Goal: Use online tool/utility: Utilize a website feature to perform a specific function

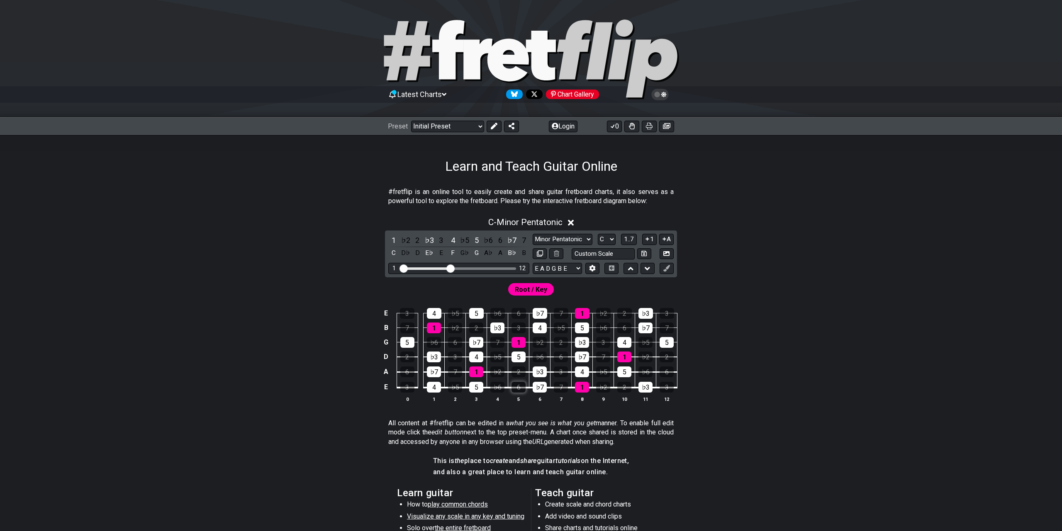
click at [515, 388] on div "6" at bounding box center [518, 387] width 14 height 11
click at [437, 388] on div "4" at bounding box center [434, 387] width 14 height 11
drag, startPoint x: 479, startPoint y: 389, endPoint x: 502, endPoint y: 386, distance: 23.1
click at [479, 389] on div "5" at bounding box center [476, 387] width 14 height 11
click at [530, 289] on span "Root / Key" at bounding box center [531, 290] width 32 height 12
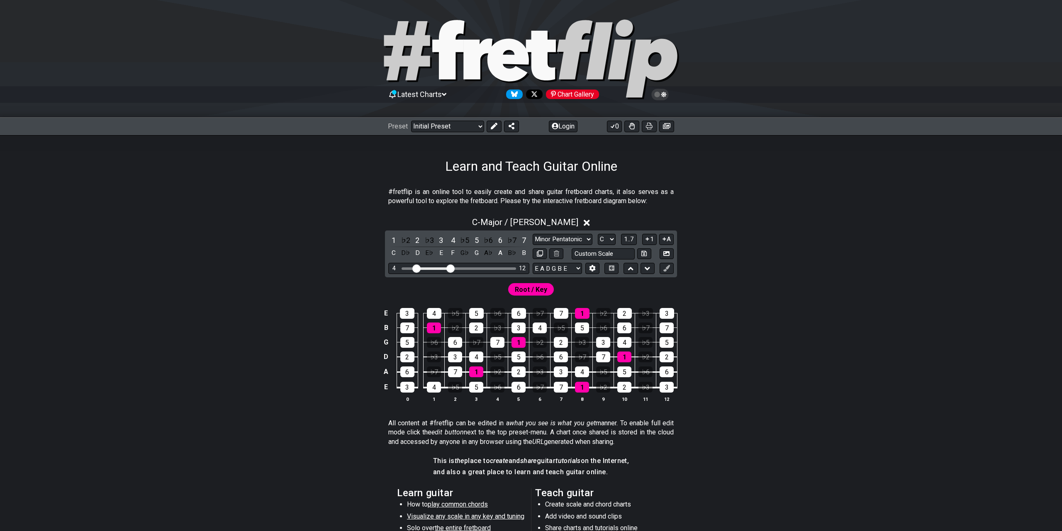
drag, startPoint x: 404, startPoint y: 268, endPoint x: 417, endPoint y: 268, distance: 12.4
click at [417, 268] on input "Visible fret range" at bounding box center [459, 268] width 118 height 0
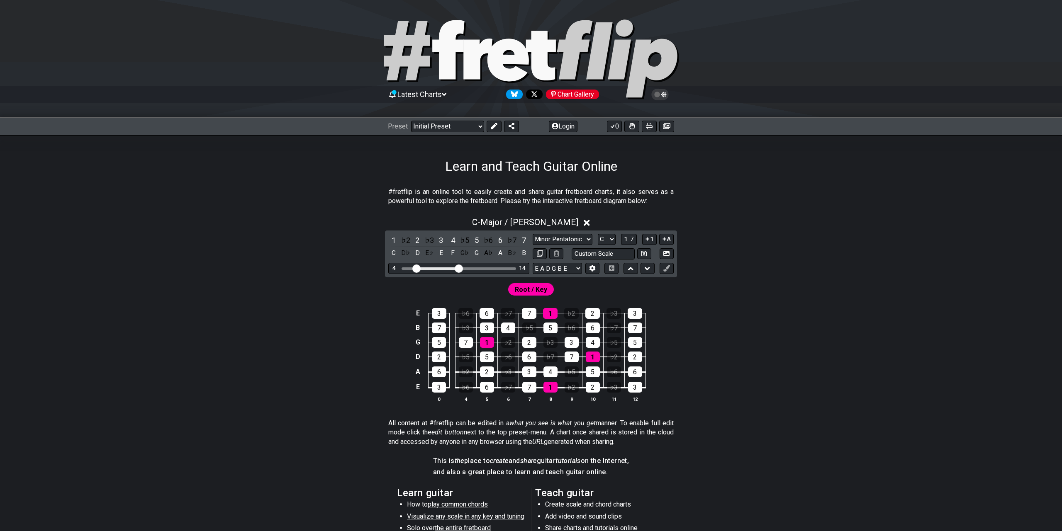
drag, startPoint x: 453, startPoint y: 269, endPoint x: 459, endPoint y: 270, distance: 6.3
click at [460, 268] on input "Visible fret range" at bounding box center [459, 268] width 118 height 0
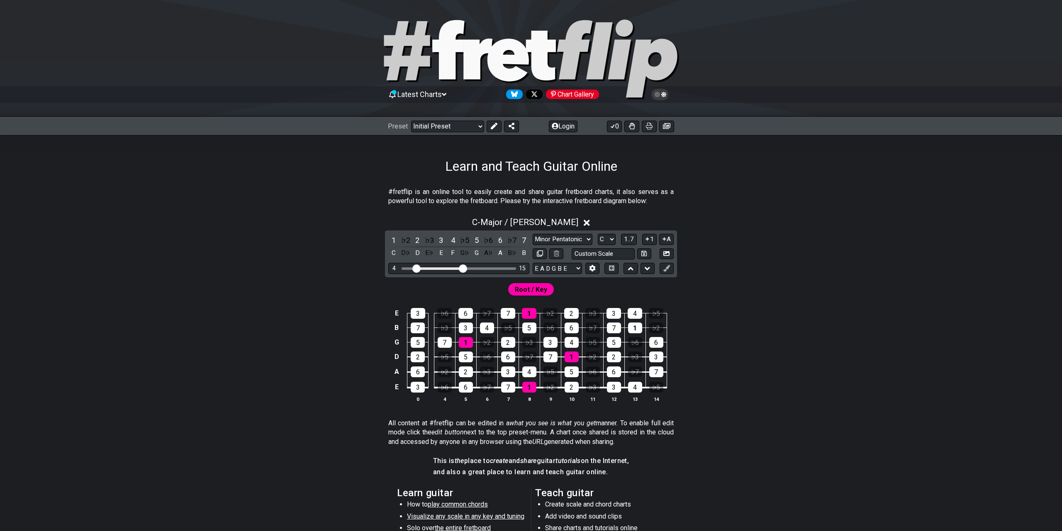
click at [462, 268] on input "Visible fret range" at bounding box center [459, 268] width 118 height 0
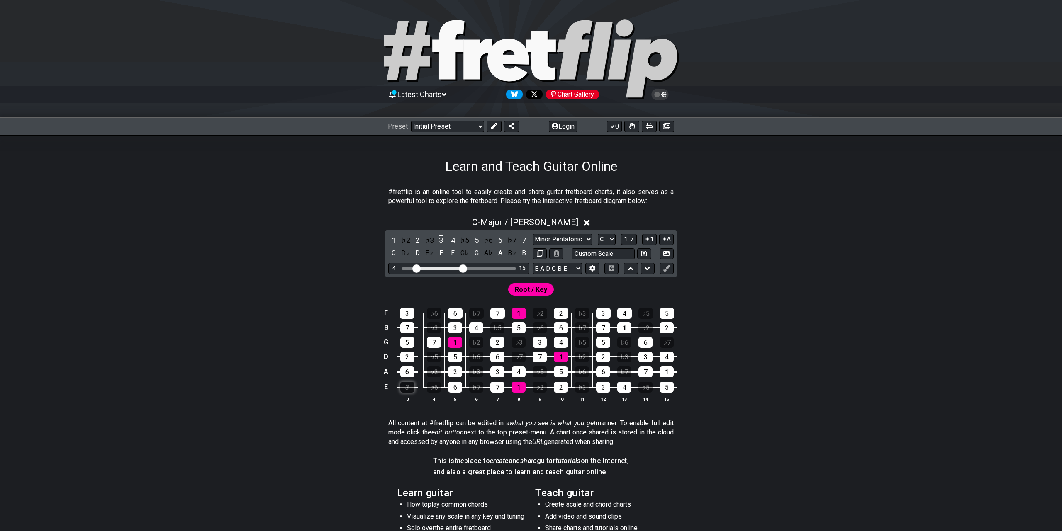
click at [409, 389] on div "3" at bounding box center [407, 387] width 14 height 11
drag, startPoint x: 409, startPoint y: 373, endPoint x: 406, endPoint y: 369, distance: 5.1
click at [409, 373] on div "6" at bounding box center [407, 372] width 14 height 11
drag, startPoint x: 408, startPoint y: 359, endPoint x: 403, endPoint y: 347, distance: 13.2
click at [408, 358] on div "2" at bounding box center [407, 357] width 14 height 11
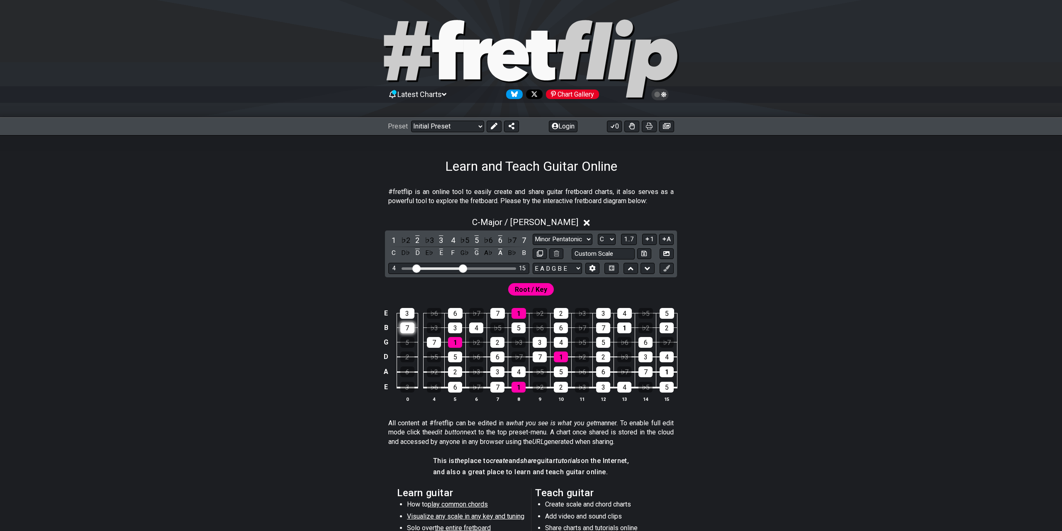
drag, startPoint x: 406, startPoint y: 342, endPoint x: 406, endPoint y: 331, distance: 11.2
click at [406, 342] on div "5" at bounding box center [407, 342] width 14 height 11
drag, startPoint x: 408, startPoint y: 328, endPoint x: 406, endPoint y: 320, distance: 8.1
click at [408, 328] on div "7" at bounding box center [407, 328] width 14 height 11
drag, startPoint x: 408, startPoint y: 314, endPoint x: 428, endPoint y: 325, distance: 23.6
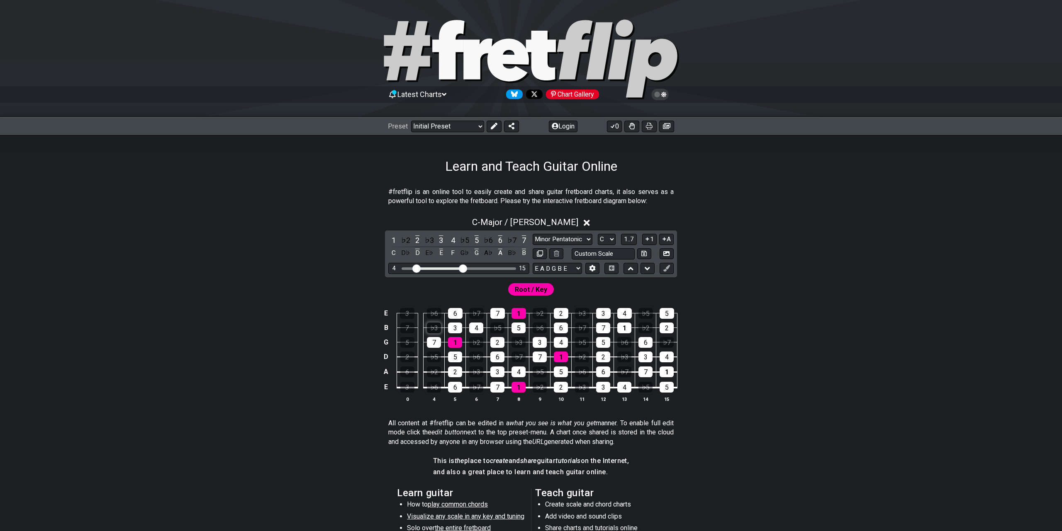
click at [411, 315] on div "3" at bounding box center [407, 313] width 15 height 11
click at [438, 346] on div "7" at bounding box center [434, 342] width 14 height 11
click at [435, 343] on div "7" at bounding box center [434, 342] width 14 height 11
click at [457, 387] on div "6" at bounding box center [455, 387] width 14 height 11
click at [456, 374] on div "2" at bounding box center [455, 372] width 14 height 11
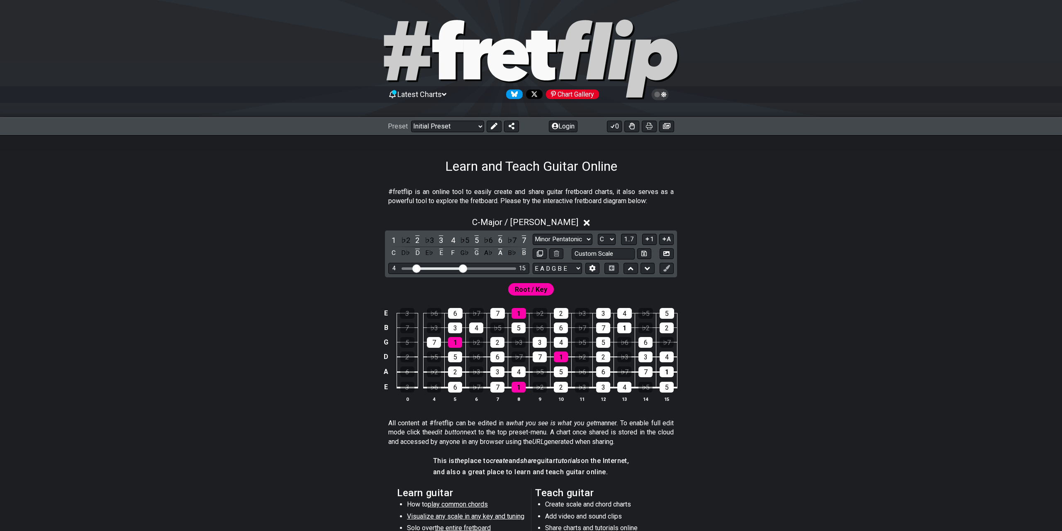
drag, startPoint x: 459, startPoint y: 357, endPoint x: 465, endPoint y: 360, distance: 6.7
click at [459, 357] on div "5" at bounding box center [455, 357] width 14 height 11
click at [535, 382] on div "♭2" at bounding box center [540, 387] width 14 height 11
click at [602, 370] on div "6" at bounding box center [603, 372] width 14 height 11
select select "Click to edit"
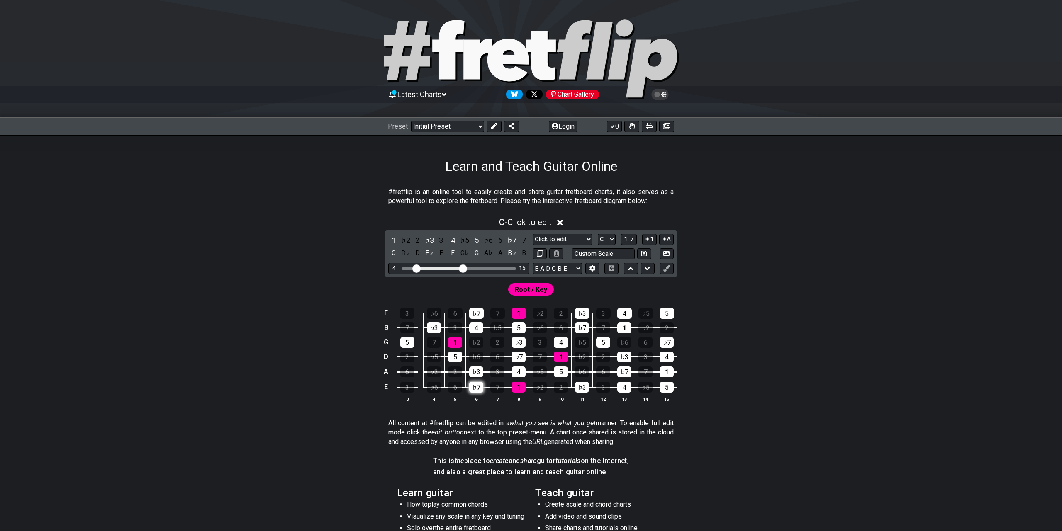
click at [471, 389] on div "♭7" at bounding box center [476, 387] width 14 height 11
click at [481, 368] on div "♭3" at bounding box center [476, 372] width 14 height 11
drag, startPoint x: 488, startPoint y: 395, endPoint x: 485, endPoint y: 378, distance: 17.7
click at [488, 395] on th "7" at bounding box center [497, 399] width 21 height 9
click at [510, 239] on div "♭7" at bounding box center [511, 240] width 11 height 11
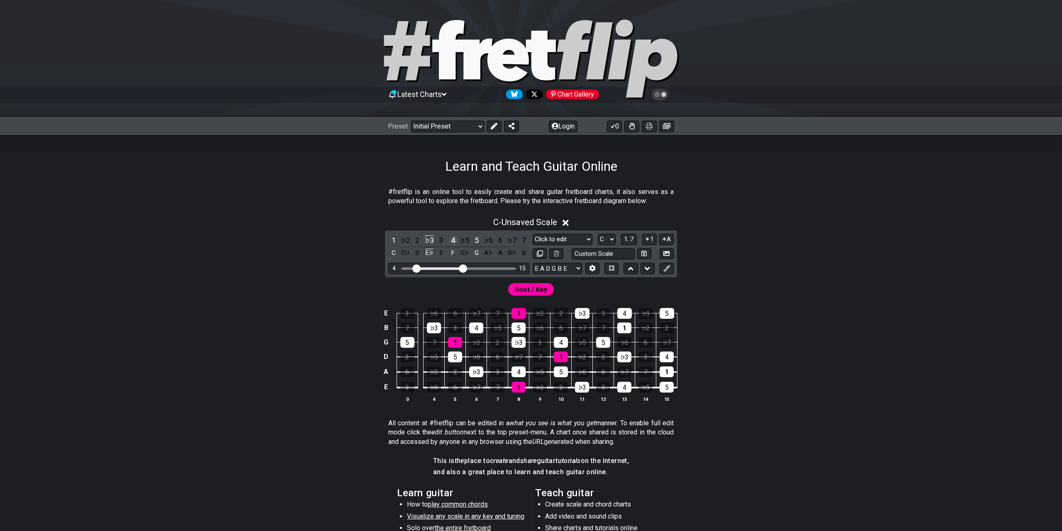
click at [451, 241] on div "4" at bounding box center [452, 240] width 11 height 11
drag, startPoint x: 476, startPoint y: 240, endPoint x: 471, endPoint y: 244, distance: 5.9
click at [476, 240] on div "5" at bounding box center [476, 240] width 11 height 11
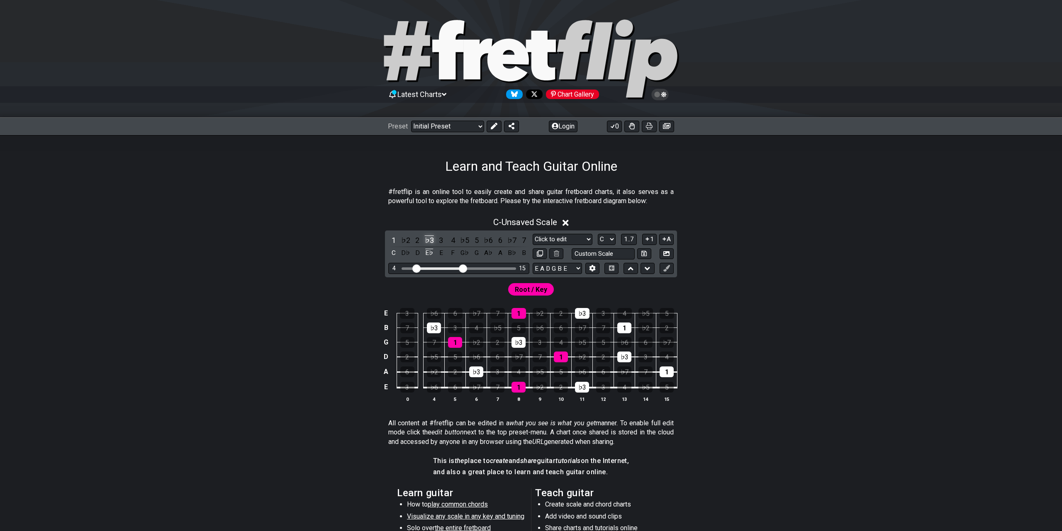
drag, startPoint x: 428, startPoint y: 238, endPoint x: 429, endPoint y: 245, distance: 6.2
click at [428, 238] on div "♭3" at bounding box center [429, 240] width 11 height 11
click at [394, 253] on div "C" at bounding box center [393, 253] width 11 height 11
click at [560, 388] on div "2" at bounding box center [561, 387] width 14 height 11
click at [561, 388] on div "2" at bounding box center [561, 387] width 14 height 11
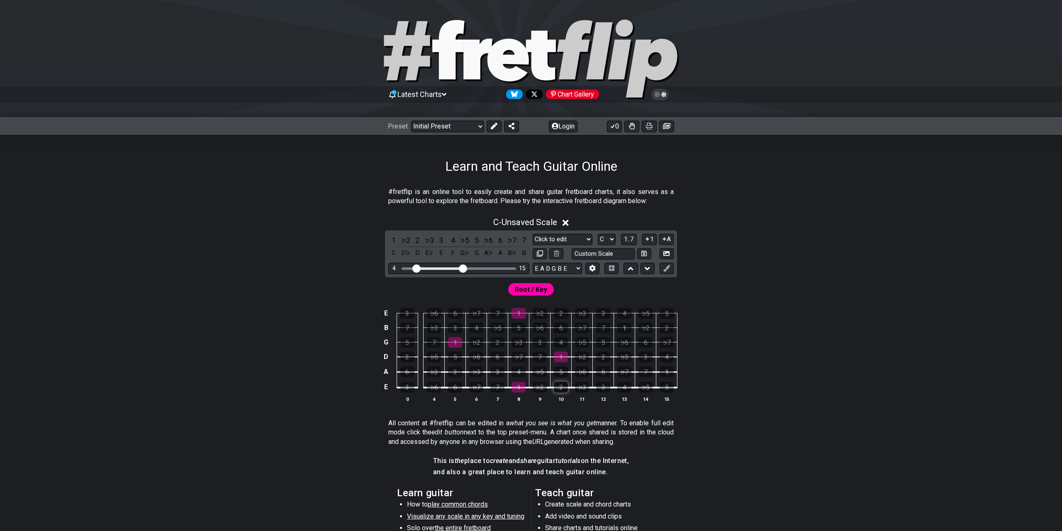
click at [561, 388] on div "2" at bounding box center [561, 387] width 14 height 11
click at [584, 389] on div "♭3" at bounding box center [582, 387] width 14 height 11
drag, startPoint x: 584, startPoint y: 389, endPoint x: 600, endPoint y: 388, distance: 16.6
click at [584, 389] on div "♭3" at bounding box center [582, 387] width 14 height 11
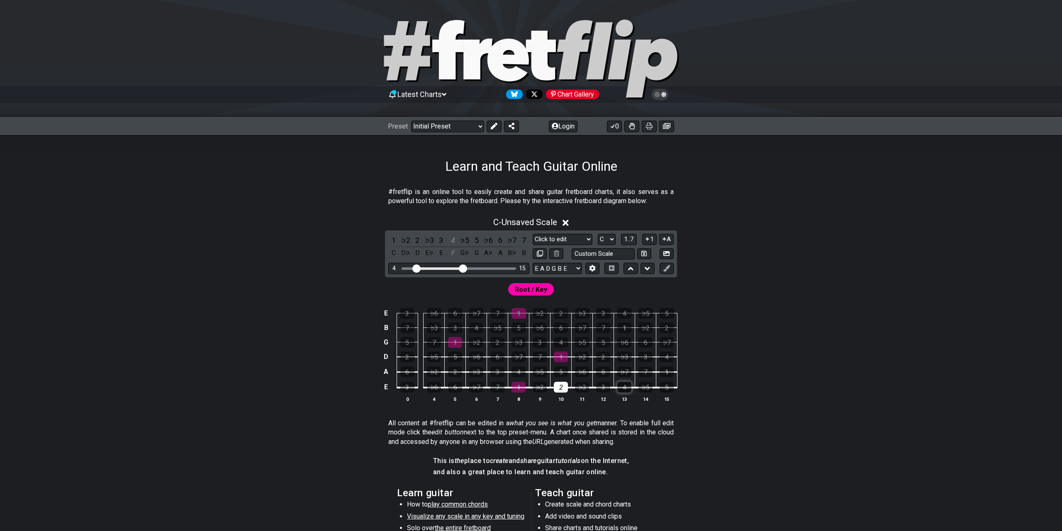
click at [625, 387] on div "4" at bounding box center [624, 387] width 14 height 11
click at [670, 390] on div "5" at bounding box center [666, 387] width 14 height 11
drag, startPoint x: 464, startPoint y: 269, endPoint x: 470, endPoint y: 270, distance: 6.6
click at [470, 268] on input "Visible fret range" at bounding box center [459, 268] width 118 height 0
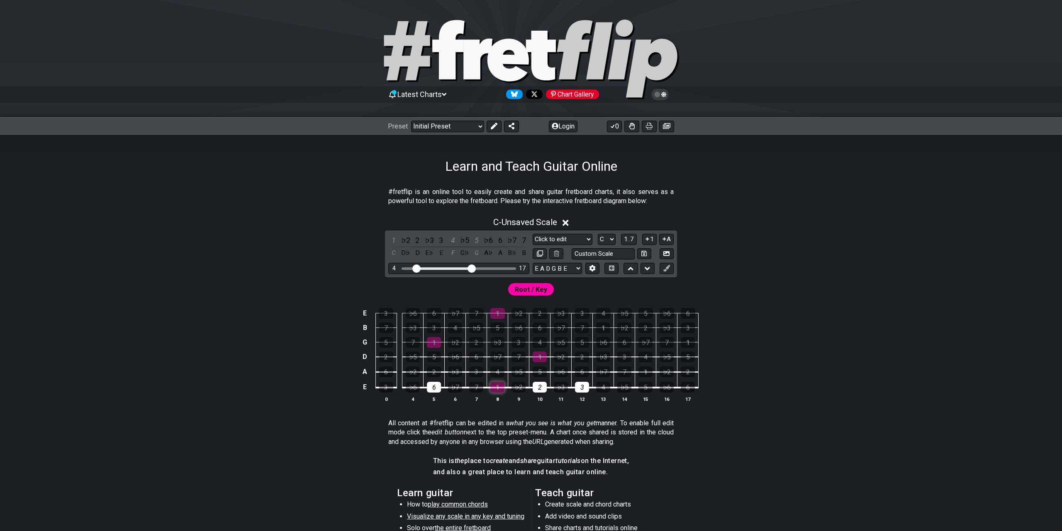
click at [497, 387] on div "1" at bounding box center [497, 387] width 14 height 11
click at [565, 387] on div "♭3" at bounding box center [561, 387] width 14 height 11
click at [554, 371] on div "♭6" at bounding box center [561, 372] width 14 height 11
click at [600, 371] on div "♭7" at bounding box center [603, 372] width 14 height 11
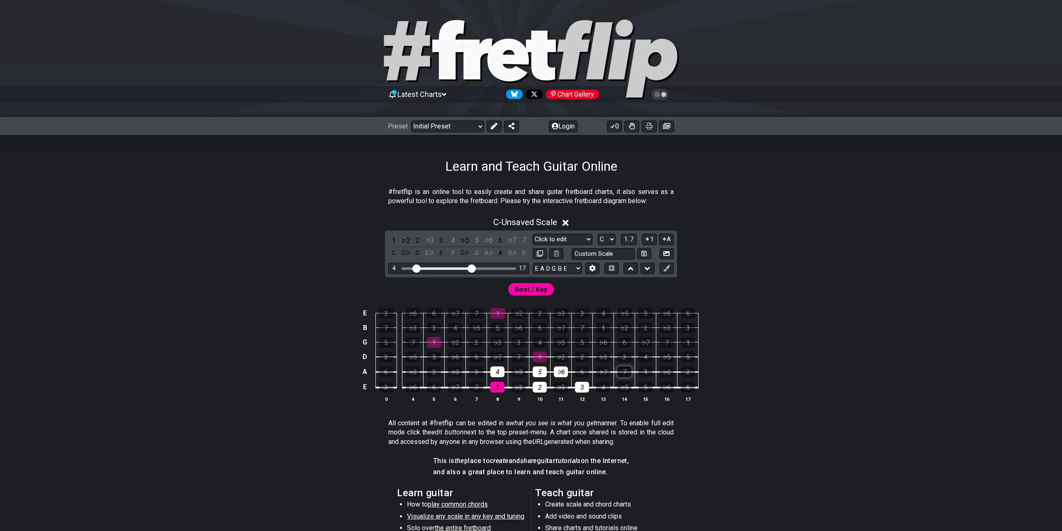
click at [618, 372] on div "7" at bounding box center [624, 372] width 14 height 11
click at [643, 371] on div "1" at bounding box center [645, 372] width 14 height 11
click at [605, 355] on div "♭3" at bounding box center [603, 357] width 14 height 11
click at [580, 356] on div "2" at bounding box center [582, 357] width 14 height 11
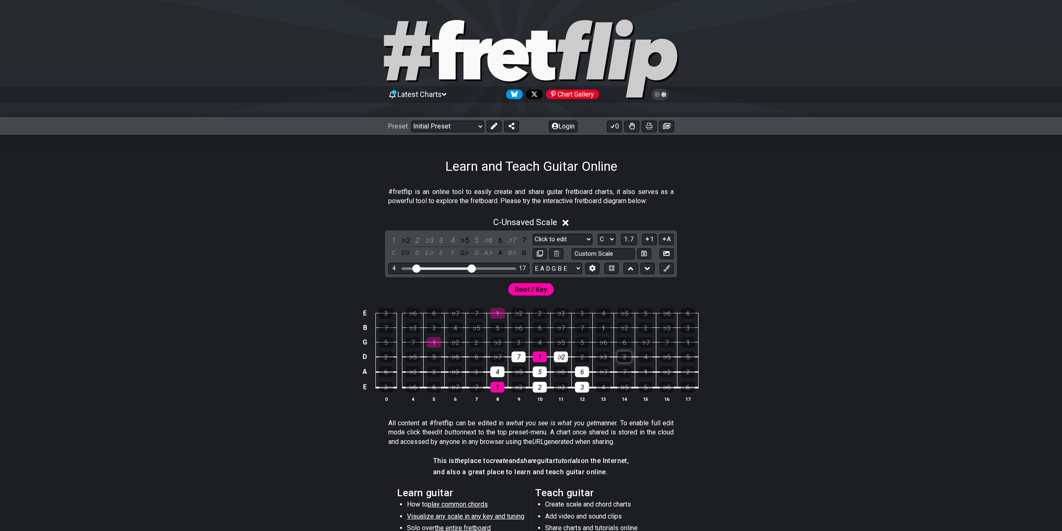
click at [629, 355] on div "3" at bounding box center [624, 357] width 14 height 11
click at [651, 356] on div "4" at bounding box center [645, 357] width 14 height 11
click at [661, 342] on div "7" at bounding box center [666, 342] width 14 height 11
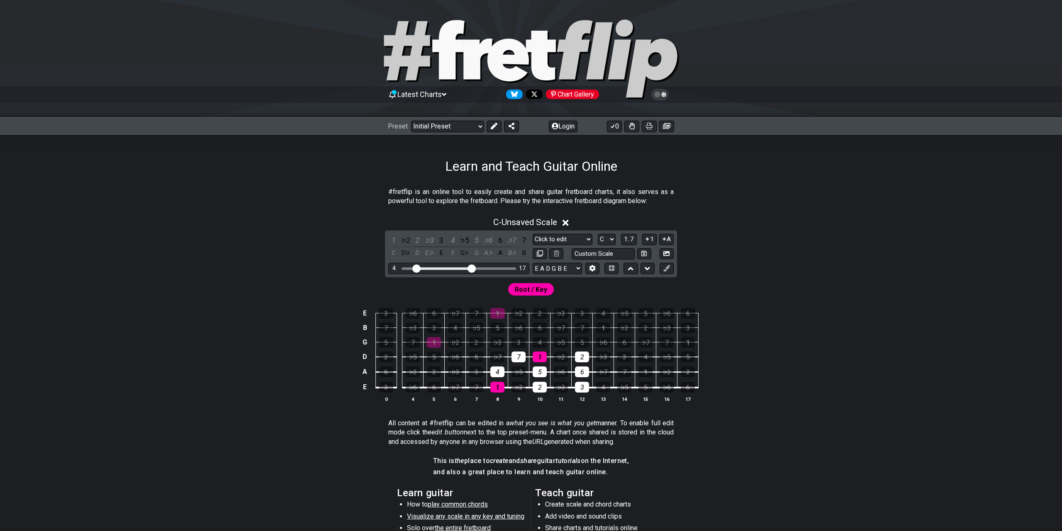
click at [637, 339] on td "♭7" at bounding box center [645, 335] width 21 height 15
click at [630, 339] on div "6" at bounding box center [624, 342] width 14 height 11
click at [644, 338] on div "♭7" at bounding box center [645, 342] width 14 height 11
click at [608, 340] on div "♭6" at bounding box center [603, 342] width 14 height 11
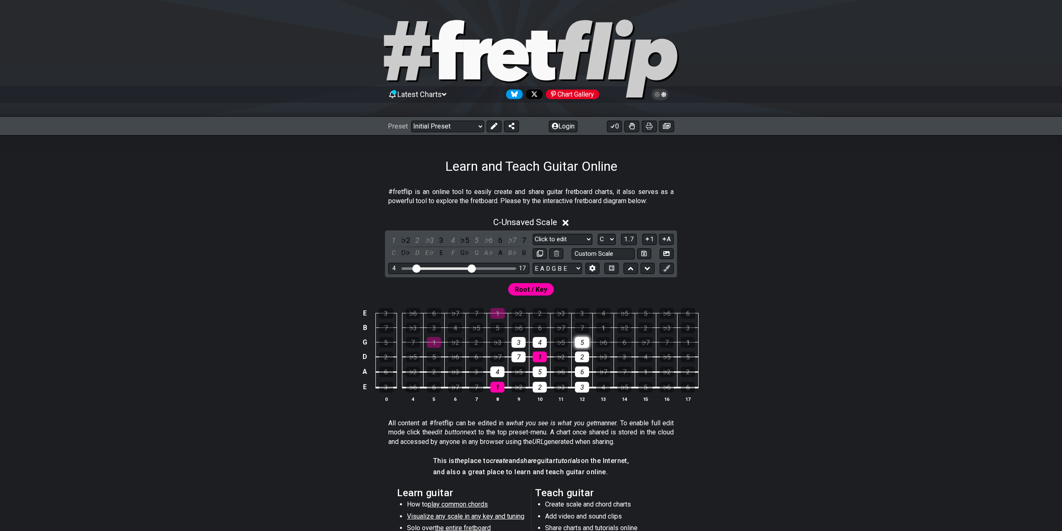
click at [582, 341] on div "5" at bounding box center [582, 342] width 14 height 11
click at [649, 326] on div "2" at bounding box center [645, 328] width 14 height 11
click at [622, 327] on div "♭2" at bounding box center [624, 328] width 14 height 11
click at [683, 325] on div "3" at bounding box center [688, 328] width 14 height 11
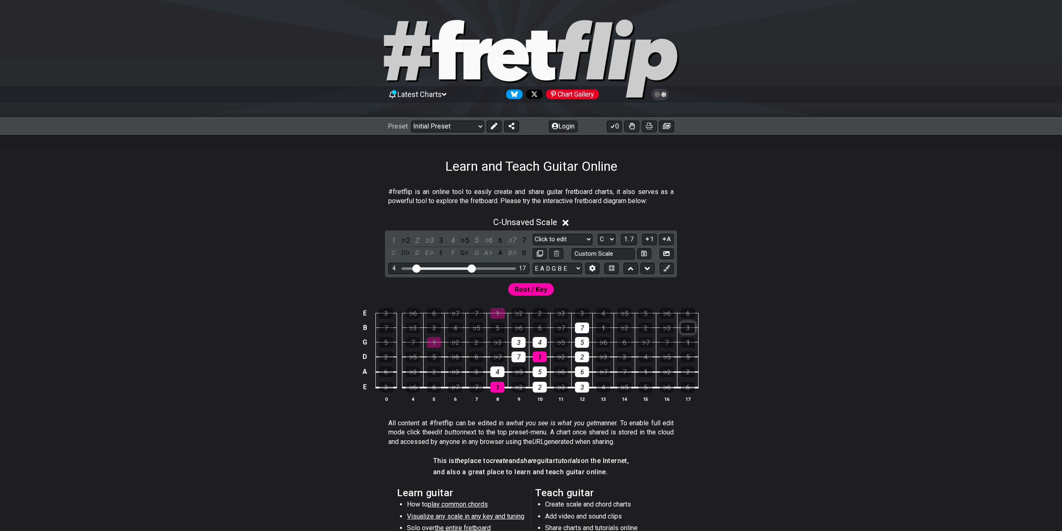
click at [683, 325] on div "3" at bounding box center [688, 328] width 14 height 11
click at [667, 326] on div "♭3" at bounding box center [666, 328] width 14 height 11
click at [668, 314] on div "♭6" at bounding box center [666, 313] width 15 height 11
click at [649, 314] on div "5" at bounding box center [645, 313] width 15 height 11
click at [602, 313] on div "4" at bounding box center [603, 313] width 15 height 11
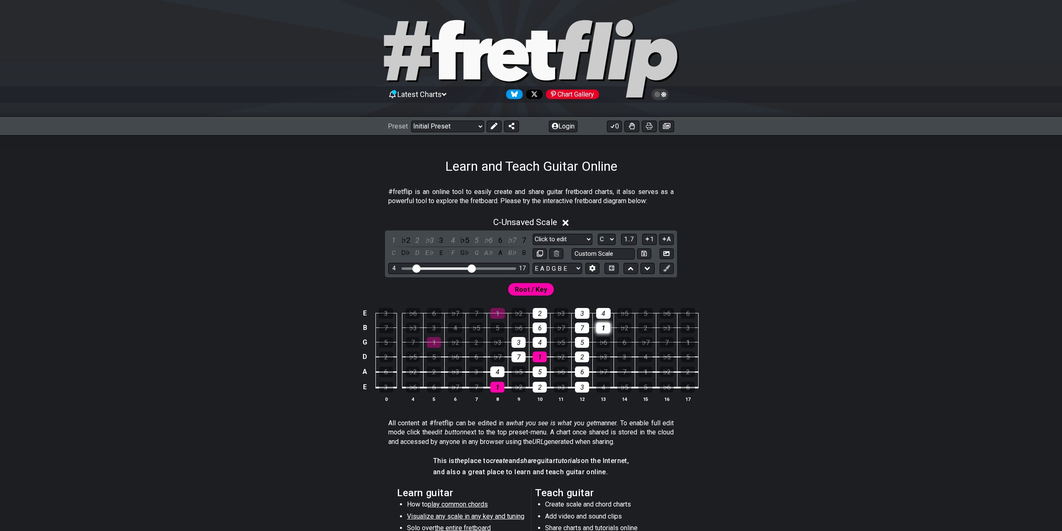
click at [601, 326] on div "1" at bounding box center [603, 328] width 14 height 11
click at [683, 313] on div "6" at bounding box center [688, 313] width 15 height 11
click at [671, 313] on div "♭6" at bounding box center [666, 313] width 15 height 11
drag, startPoint x: 416, startPoint y: 266, endPoint x: 426, endPoint y: 268, distance: 10.9
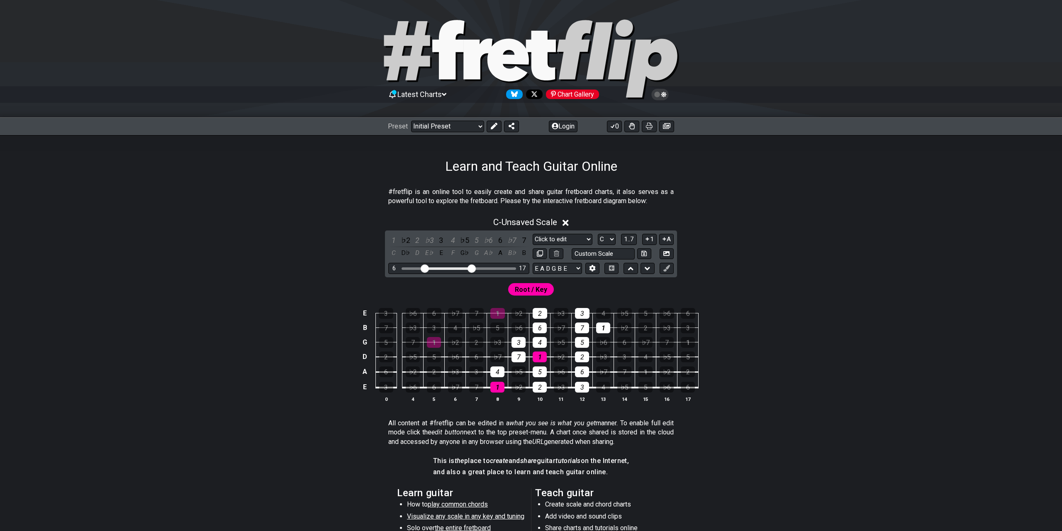
click at [426, 268] on input "Visible fret range" at bounding box center [459, 268] width 118 height 0
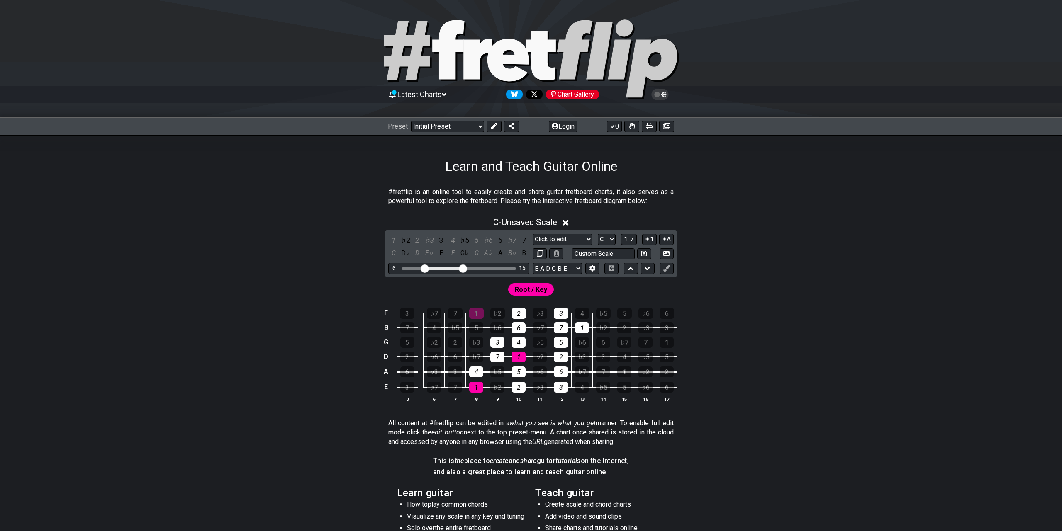
drag, startPoint x: 469, startPoint y: 269, endPoint x: 463, endPoint y: 270, distance: 6.3
click at [463, 268] on input "Visible fret range" at bounding box center [459, 268] width 118 height 0
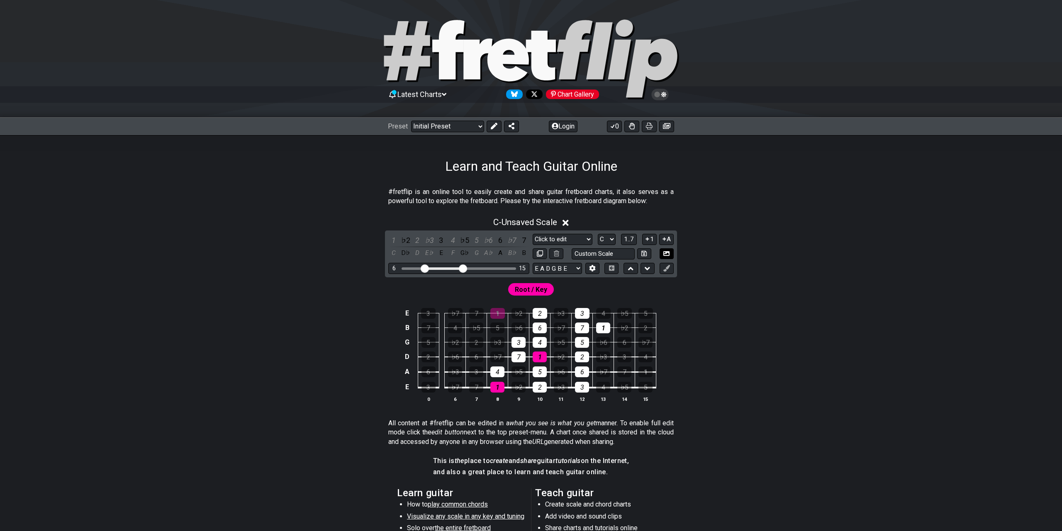
click at [666, 254] on icon at bounding box center [666, 253] width 6 height 6
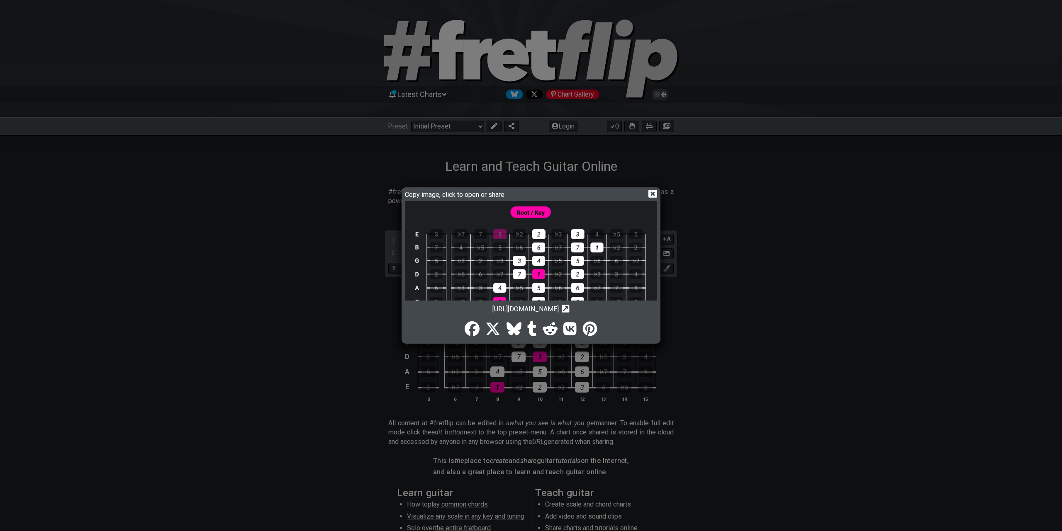
click at [194, 231] on div "Copy image, click to open or share. [URL][DOMAIN_NAME] Copy url to clipboard" at bounding box center [531, 265] width 1062 height 531
click at [650, 195] on icon at bounding box center [652, 194] width 9 height 8
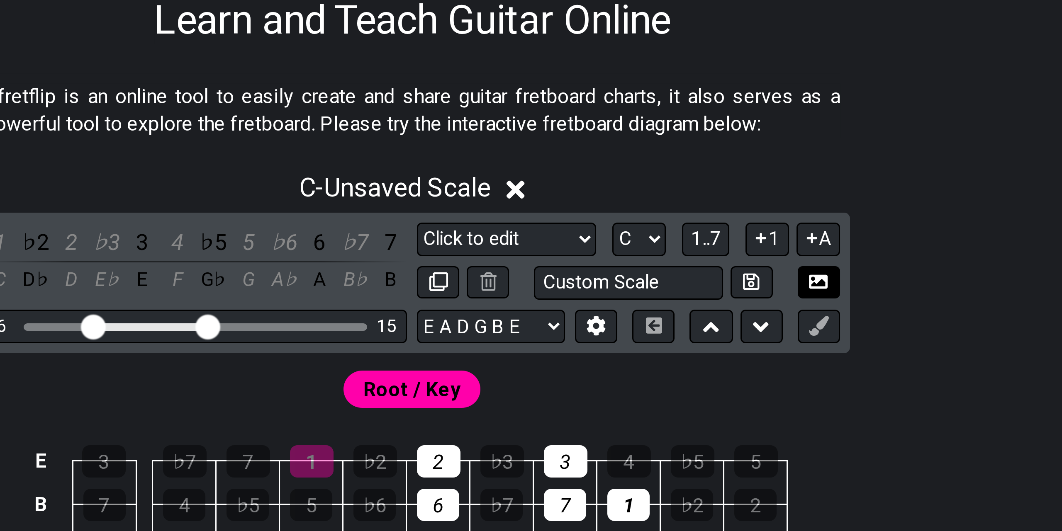
click at [663, 251] on icon at bounding box center [666, 253] width 6 height 5
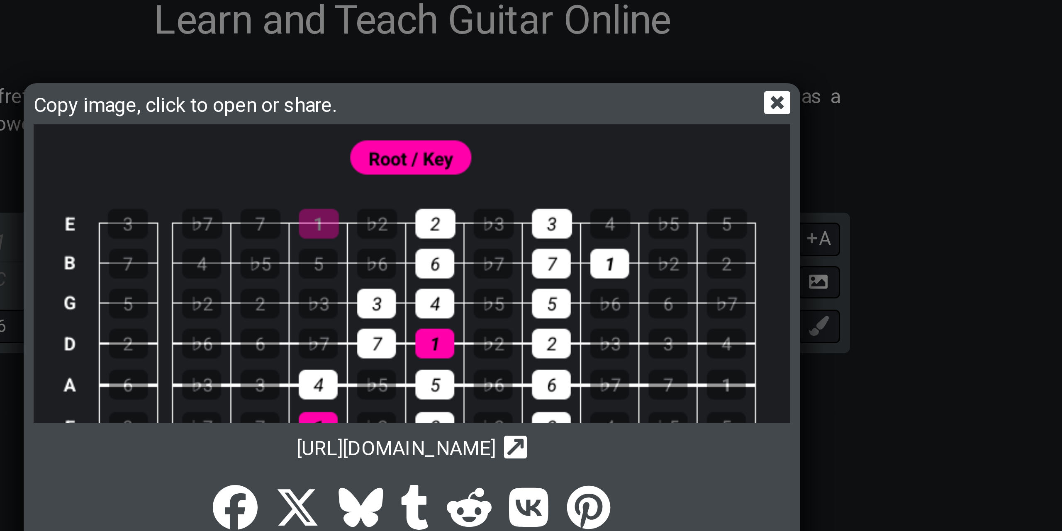
click at [562, 304] on icon "Copy url to clipboard" at bounding box center [566, 308] width 8 height 9
drag, startPoint x: 58, startPoint y: 151, endPoint x: 188, endPoint y: 155, distance: 130.7
click at [403, 189] on div "Copy image, click to open or share. [URL][DOMAIN_NAME] Copy url to clipboard" at bounding box center [531, 266] width 256 height 154
copy span "[URL][DOMAIN_NAME]"
click at [648, 190] on icon at bounding box center [652, 194] width 9 height 8
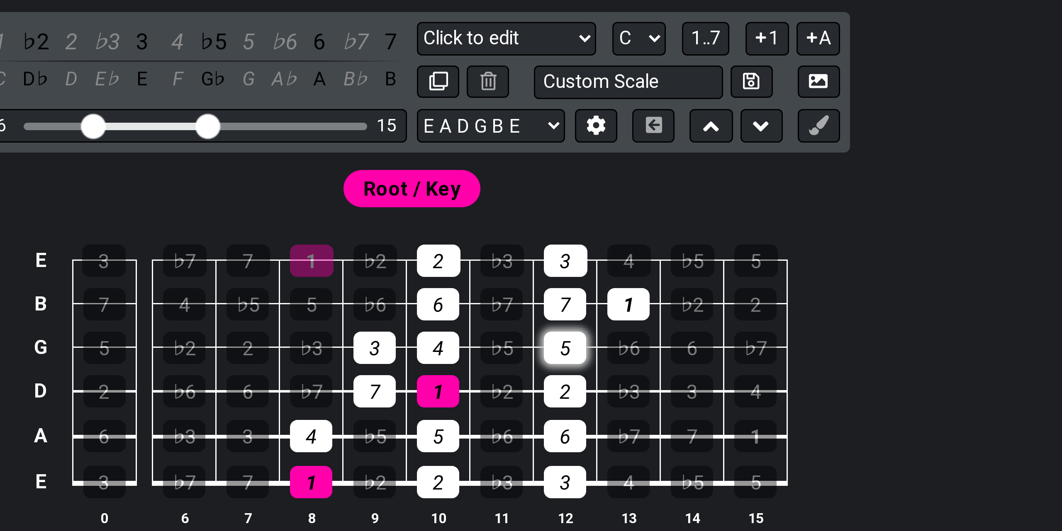
click at [575, 337] on div "5" at bounding box center [582, 342] width 14 height 11
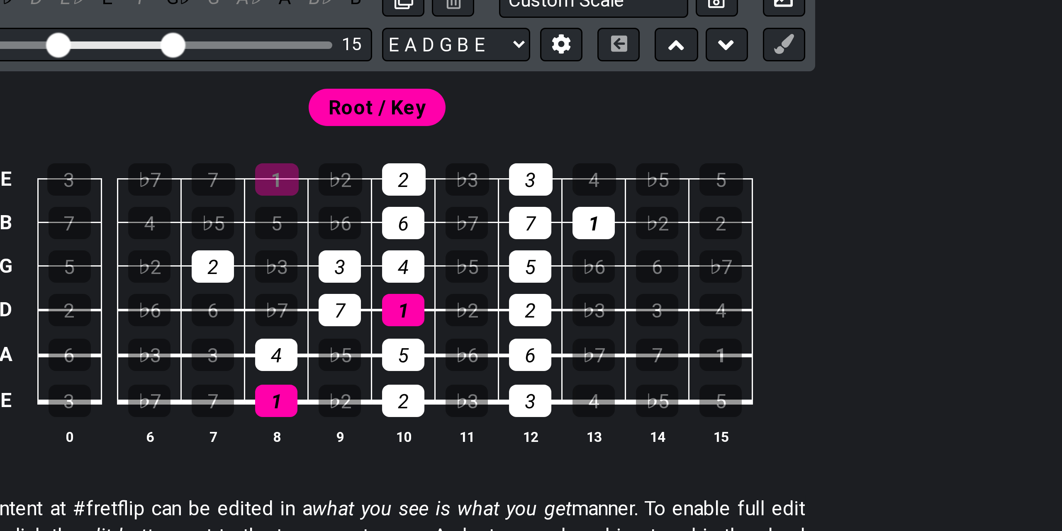
scroll to position [106, 0]
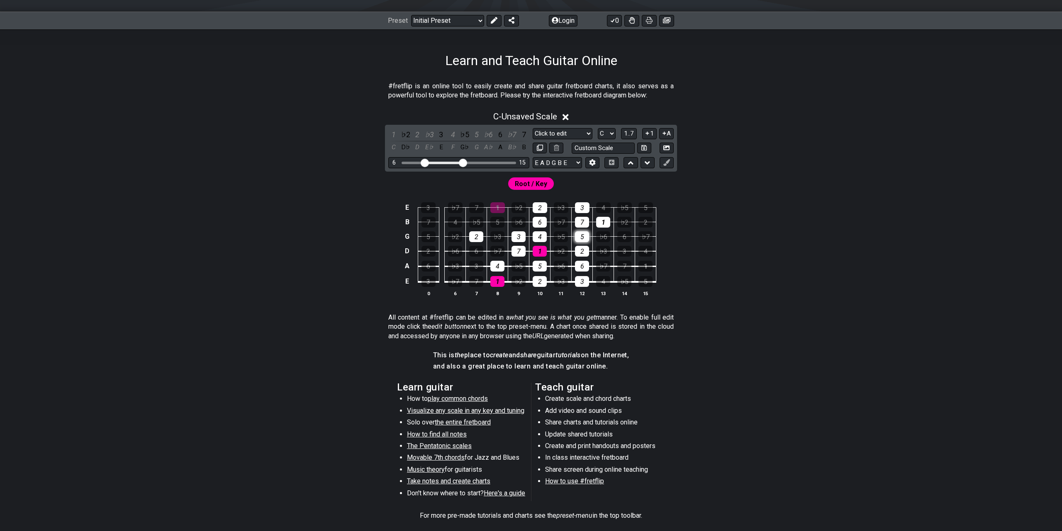
click at [579, 235] on div "5" at bounding box center [582, 236] width 14 height 11
click at [648, 284] on div "5" at bounding box center [645, 281] width 14 height 11
drag, startPoint x: 467, startPoint y: 163, endPoint x: 477, endPoint y: 161, distance: 10.1
click at [477, 162] on input "Visible fret range" at bounding box center [459, 162] width 118 height 0
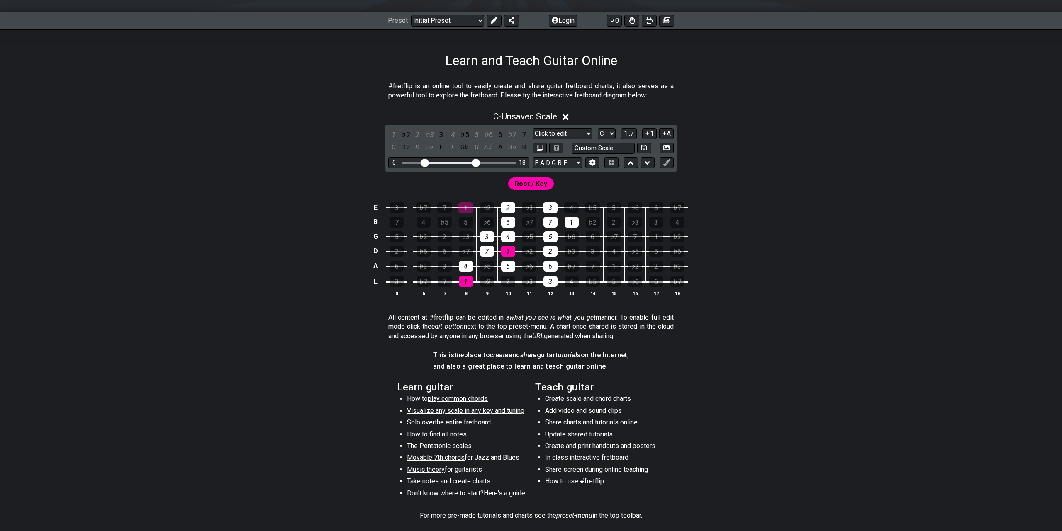
click at [647, 279] on td "6" at bounding box center [655, 275] width 21 height 16
click at [651, 279] on div "6" at bounding box center [656, 281] width 14 height 11
click at [635, 280] on div "♭6" at bounding box center [635, 281] width 14 height 11
click at [575, 278] on div "4" at bounding box center [571, 281] width 14 height 11
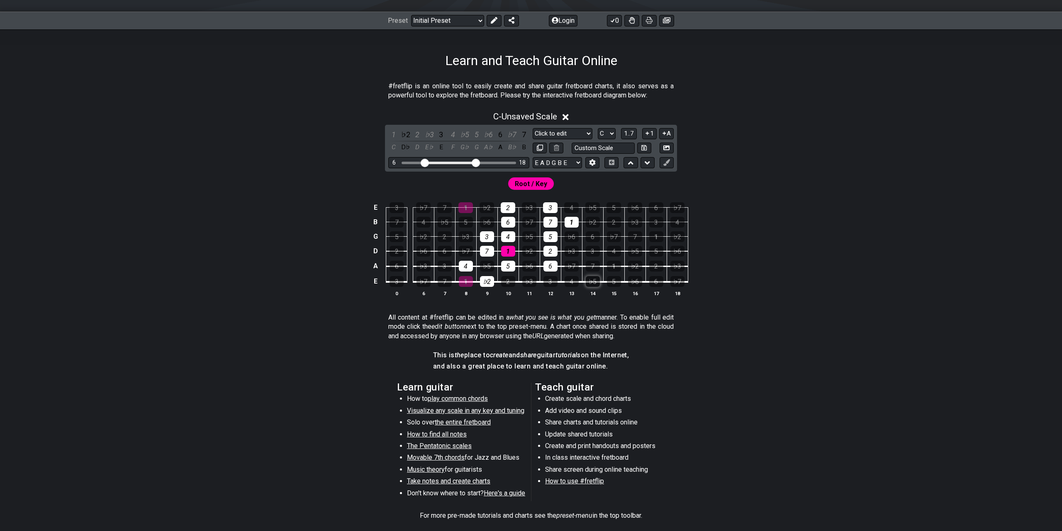
click at [599, 279] on div "♭5" at bounding box center [593, 281] width 14 height 11
click at [622, 281] on td "5" at bounding box center [613, 275] width 21 height 16
click at [620, 277] on div "5" at bounding box center [614, 281] width 14 height 11
click at [652, 278] on div "6" at bounding box center [656, 281] width 14 height 11
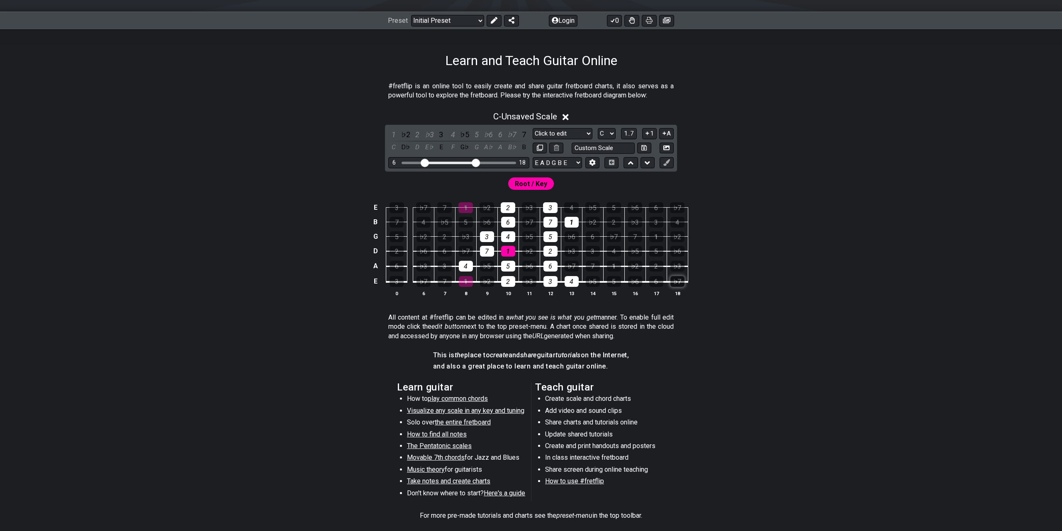
click at [675, 278] on div "♭7" at bounding box center [677, 281] width 14 height 11
click at [674, 278] on div "♭7" at bounding box center [677, 281] width 14 height 11
click at [478, 162] on input "Visible fret range" at bounding box center [459, 162] width 118 height 0
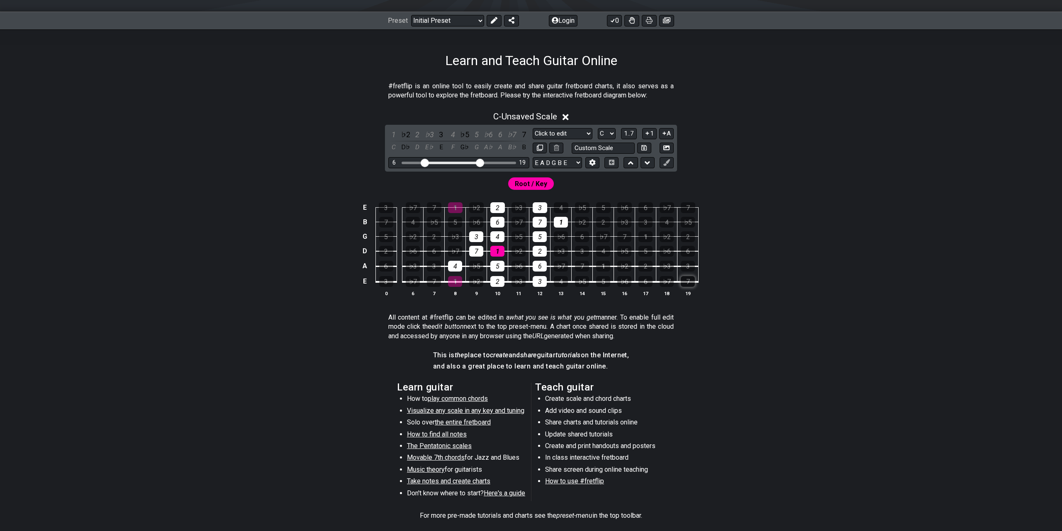
click at [691, 283] on div "7" at bounding box center [688, 281] width 14 height 11
click at [691, 266] on div "3" at bounding box center [688, 266] width 14 height 11
click at [584, 265] on div "7" at bounding box center [582, 266] width 14 height 11
click at [602, 265] on div "1" at bounding box center [603, 266] width 14 height 11
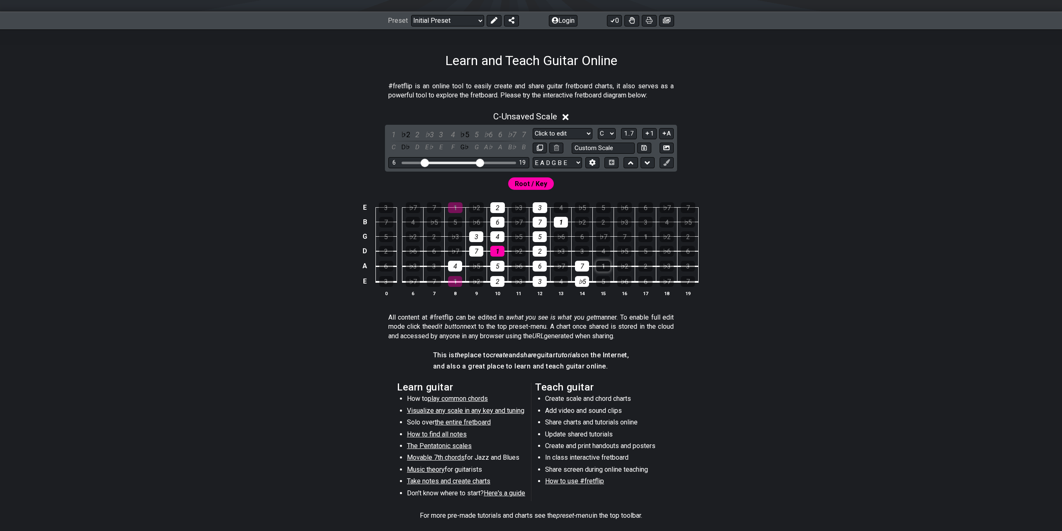
click at [602, 265] on div "1" at bounding box center [603, 266] width 14 height 11
click at [557, 265] on div "♭7" at bounding box center [561, 266] width 14 height 11
click at [604, 285] on div "5" at bounding box center [603, 281] width 14 height 11
click at [632, 289] on th "16" at bounding box center [624, 293] width 21 height 9
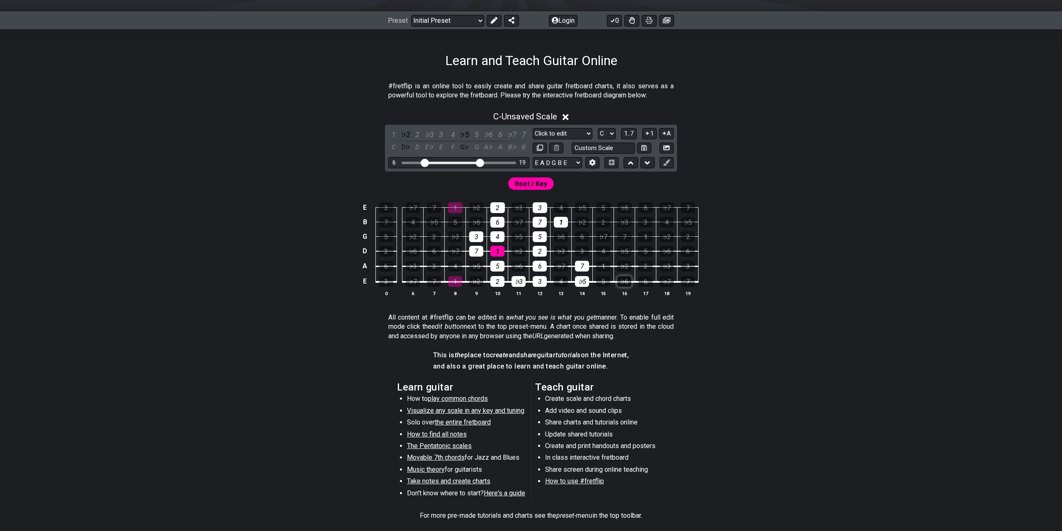
click at [628, 283] on div "♭6" at bounding box center [624, 281] width 14 height 11
click at [648, 282] on div "6" at bounding box center [645, 281] width 14 height 11
click at [662, 282] on div "♭7" at bounding box center [666, 281] width 14 height 11
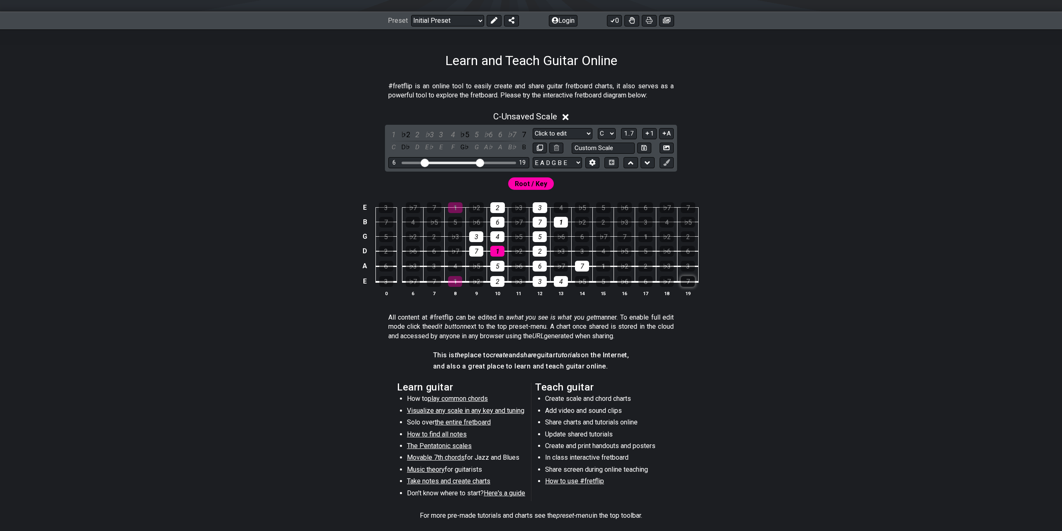
click at [683, 280] on div "7" at bounding box center [688, 281] width 14 height 11
click at [643, 251] on div "5" at bounding box center [645, 251] width 14 height 11
click at [664, 252] on div "♭6" at bounding box center [666, 251] width 14 height 11
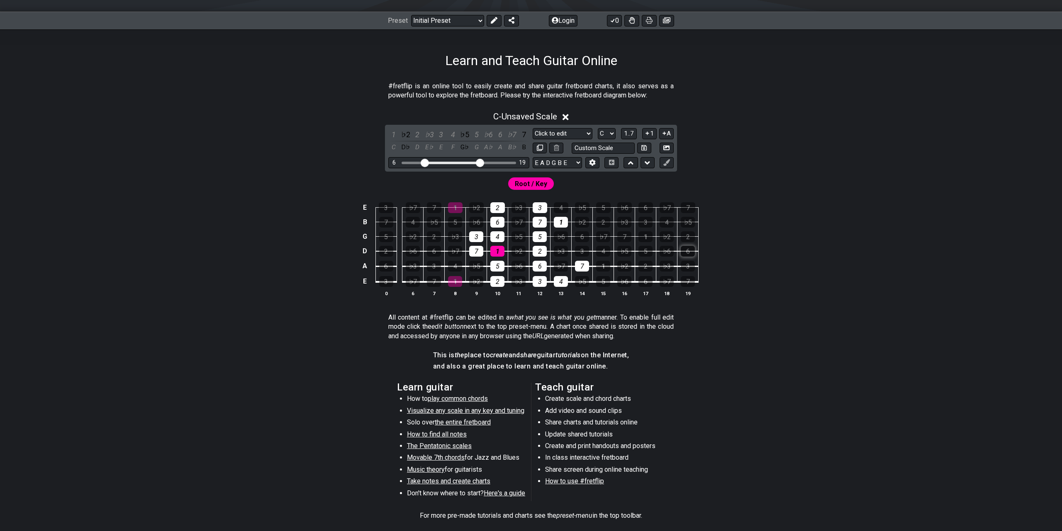
click at [684, 250] on div "6" at bounding box center [688, 251] width 14 height 11
click at [579, 251] on div "3" at bounding box center [582, 251] width 14 height 11
click at [652, 233] on div "1" at bounding box center [645, 236] width 14 height 11
click at [653, 233] on td "1" at bounding box center [645, 229] width 21 height 15
click at [643, 235] on div "1" at bounding box center [645, 236] width 14 height 11
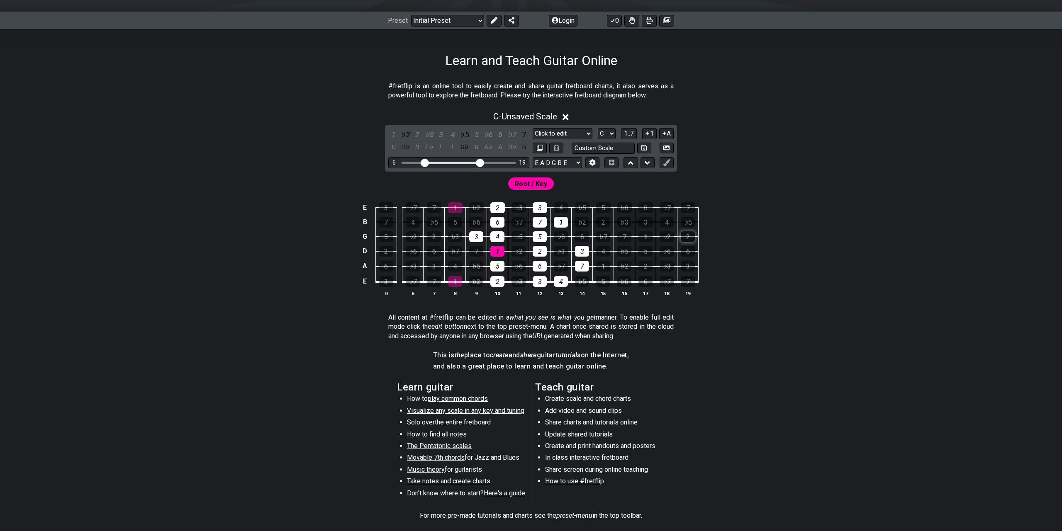
click at [682, 237] on div "2" at bounding box center [688, 236] width 14 height 11
click at [579, 237] on div "6" at bounding box center [582, 236] width 14 height 11
click at [585, 221] on div "♭2" at bounding box center [582, 222] width 14 height 11
click at [603, 220] on div "2" at bounding box center [603, 222] width 14 height 11
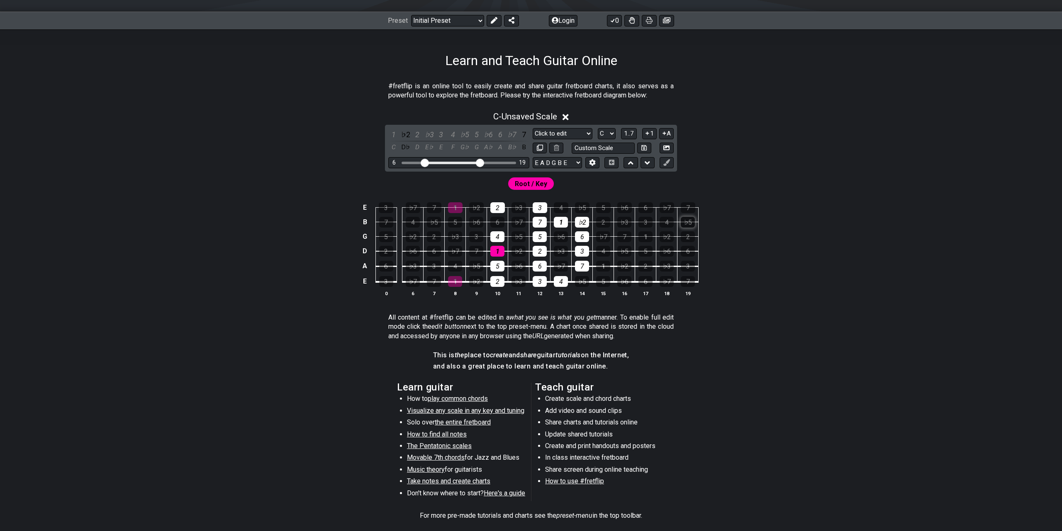
click at [689, 222] on div "♭5" at bounding box center [688, 222] width 14 height 11
drag, startPoint x: 479, startPoint y: 161, endPoint x: 485, endPoint y: 161, distance: 6.2
click at [485, 162] on input "Visible fret range" at bounding box center [459, 162] width 118 height 0
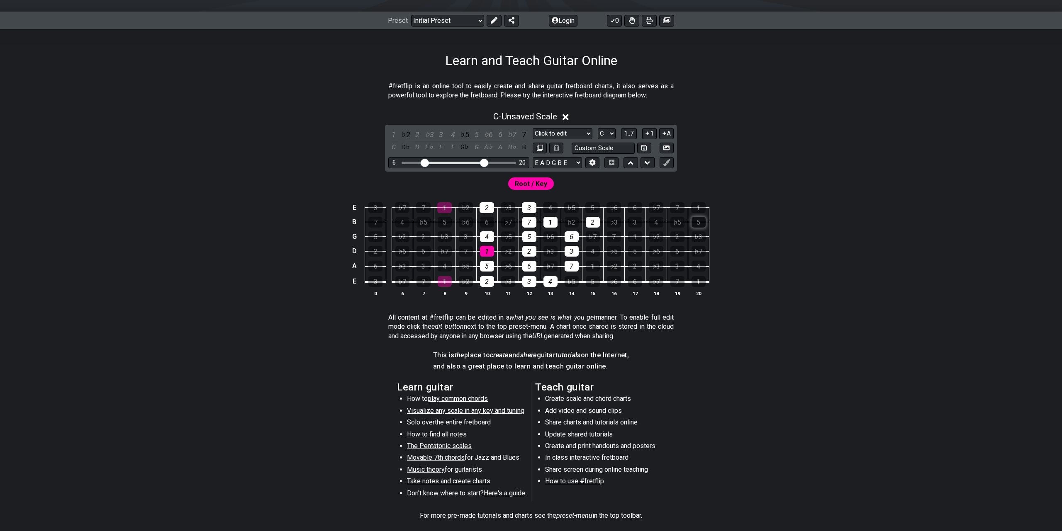
click at [700, 222] on div "5" at bounding box center [698, 222] width 14 height 11
click at [637, 211] on div "6" at bounding box center [634, 207] width 15 height 11
click at [652, 209] on div "♭7" at bounding box center [656, 207] width 15 height 11
click at [577, 205] on div "♭5" at bounding box center [571, 207] width 15 height 11
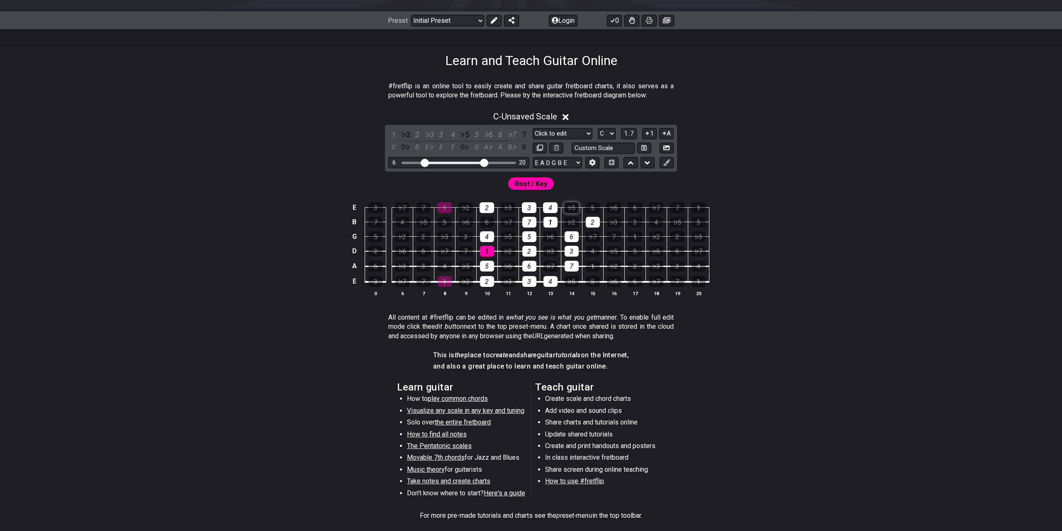
click at [577, 205] on div "♭5" at bounding box center [571, 207] width 15 height 11
click at [595, 204] on div "5" at bounding box center [592, 207] width 15 height 11
drag, startPoint x: 484, startPoint y: 163, endPoint x: 474, endPoint y: 164, distance: 9.2
click at [474, 162] on input "Visible fret range" at bounding box center [459, 162] width 118 height 0
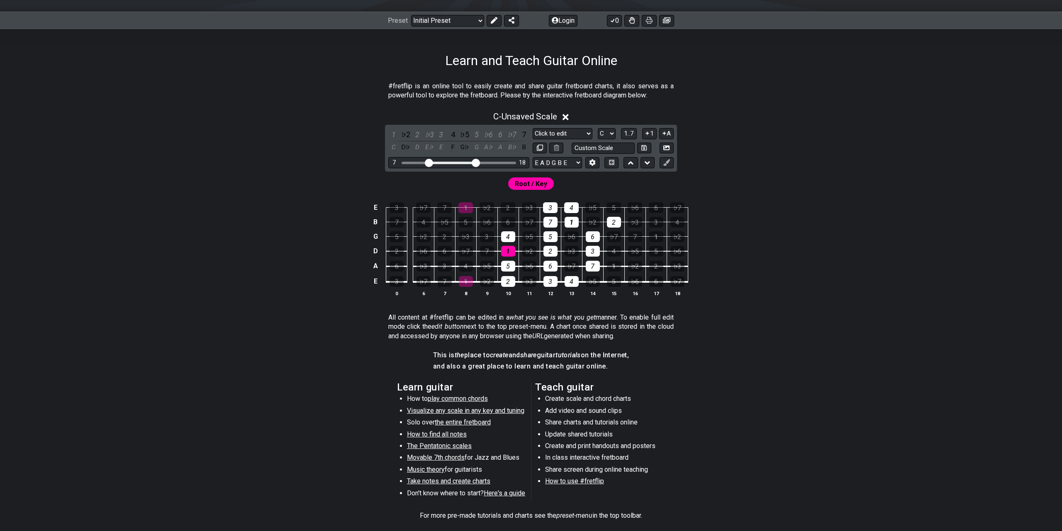
drag, startPoint x: 423, startPoint y: 162, endPoint x: 428, endPoint y: 162, distance: 5.0
click at [428, 162] on input "Visible fret range" at bounding box center [459, 162] width 118 height 0
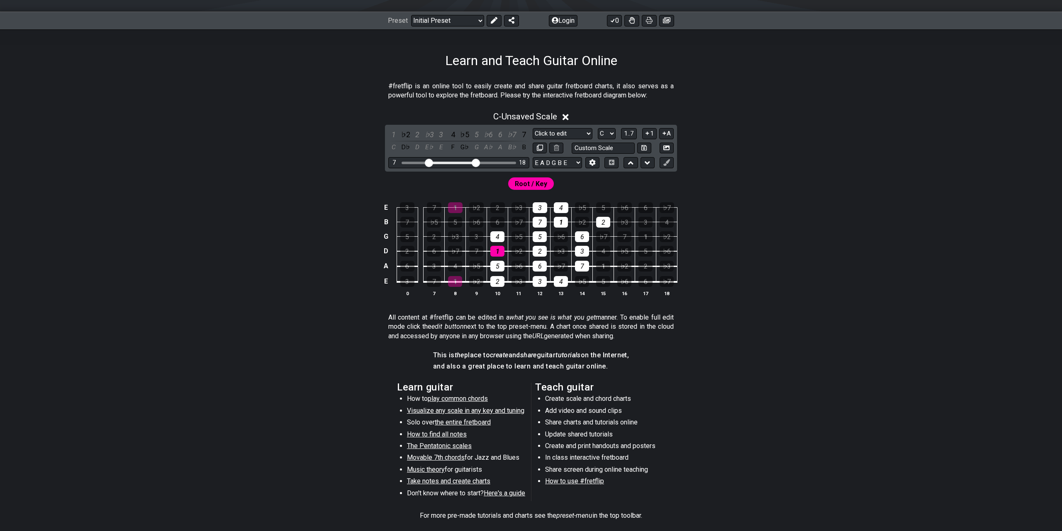
click at [430, 162] on input "Visible fret range" at bounding box center [459, 162] width 118 height 0
click at [665, 147] on icon at bounding box center [666, 148] width 6 height 6
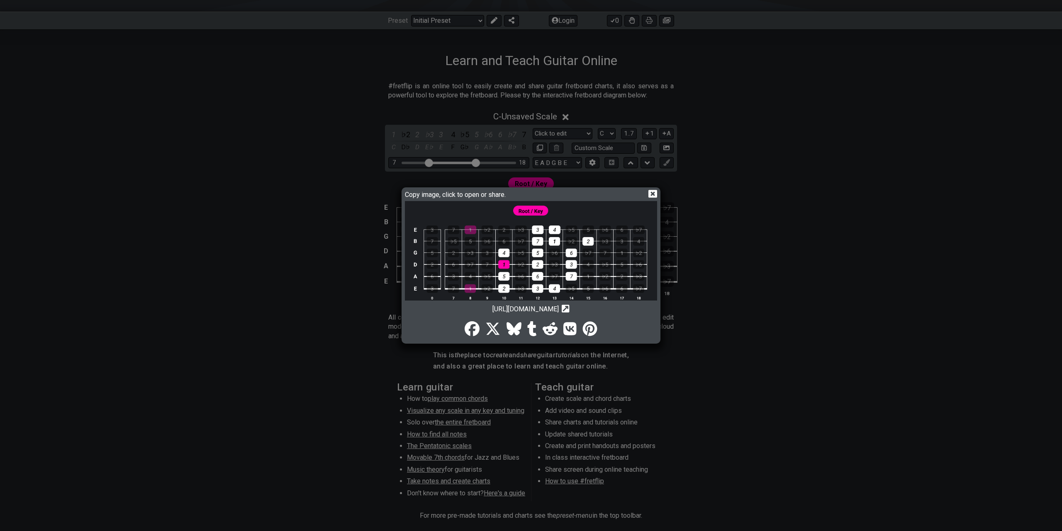
drag, startPoint x: 450, startPoint y: 310, endPoint x: 581, endPoint y: 316, distance: 131.6
click at [581, 316] on div "Copy image, click to open or share. [URL][DOMAIN_NAME] Copy url to clipboard" at bounding box center [531, 266] width 256 height 154
copy span "[URL][DOMAIN_NAME]"
click at [282, 341] on div "Copy image, click to open or share. [URL][DOMAIN_NAME] Copy url to clipboard" at bounding box center [531, 265] width 1062 height 531
click at [651, 196] on icon at bounding box center [652, 194] width 9 height 8
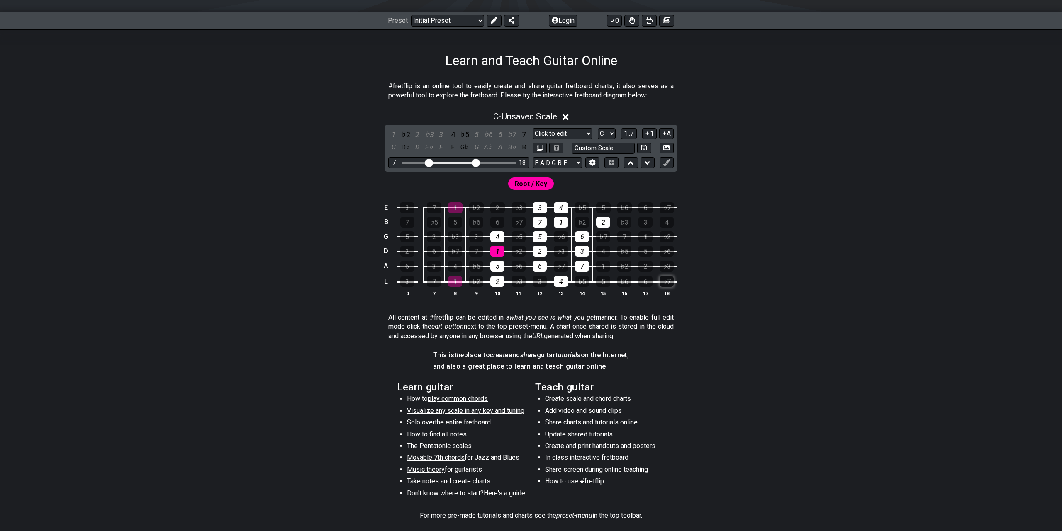
click at [669, 280] on div "♭7" at bounding box center [666, 281] width 14 height 11
drag, startPoint x: 478, startPoint y: 163, endPoint x: 484, endPoint y: 163, distance: 6.6
click at [484, 162] on input "Visible fret range" at bounding box center [459, 162] width 118 height 0
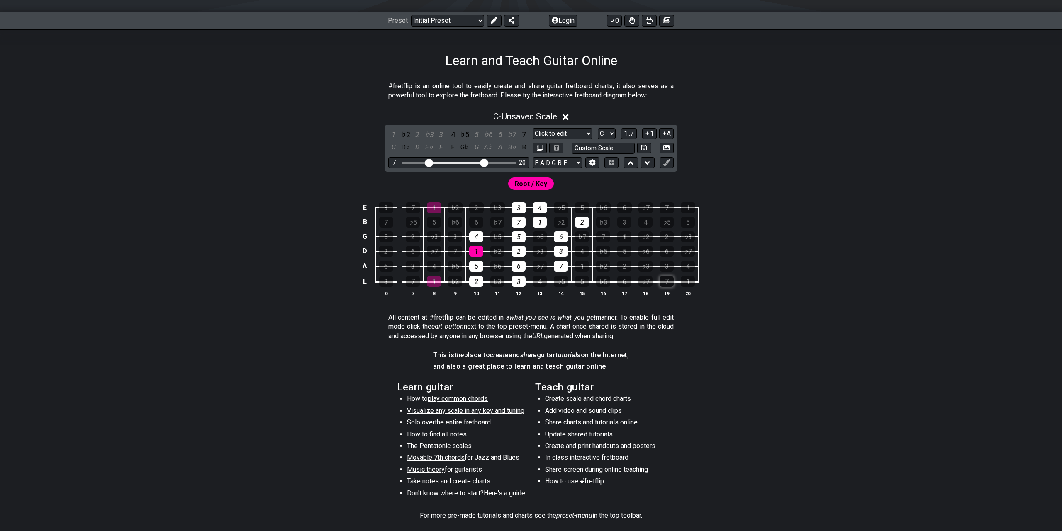
click at [667, 279] on div "7" at bounding box center [666, 281] width 14 height 11
click at [689, 277] on div "1" at bounding box center [688, 281] width 14 height 11
drag, startPoint x: 487, startPoint y: 163, endPoint x: 496, endPoint y: 163, distance: 9.5
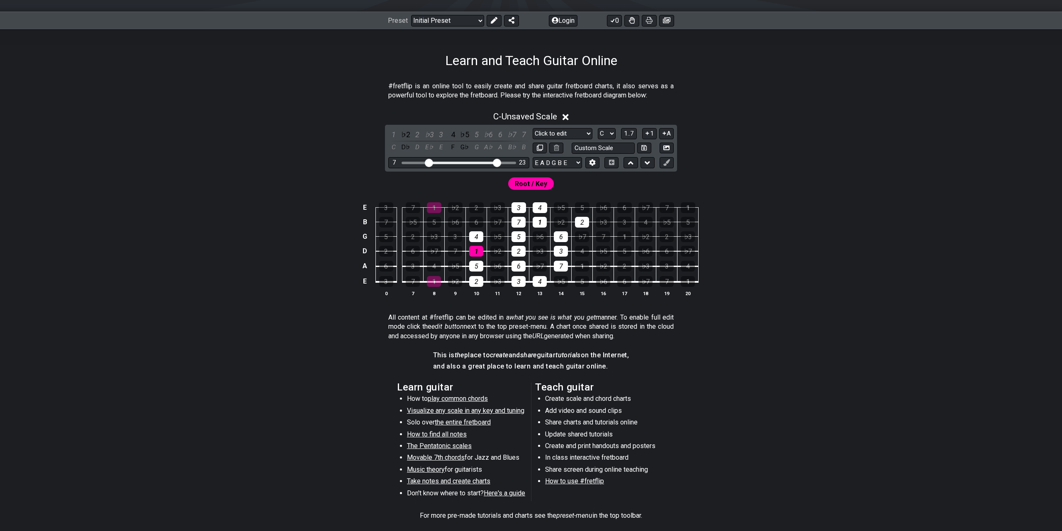
click at [496, 162] on input "Visible fret range" at bounding box center [459, 162] width 118 height 0
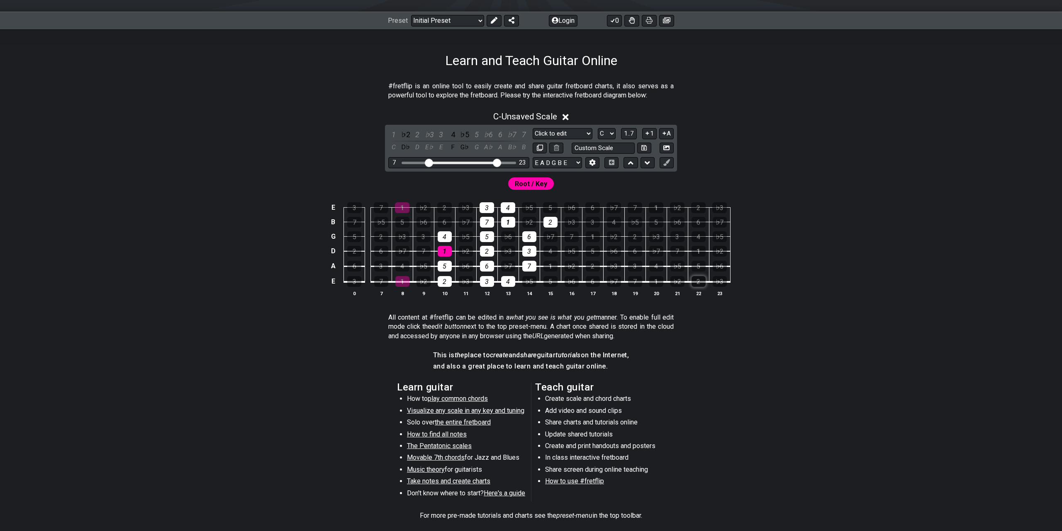
click at [701, 281] on div "2" at bounding box center [698, 281] width 14 height 11
click at [571, 281] on div "♭6" at bounding box center [571, 281] width 14 height 11
click at [659, 263] on div "4" at bounding box center [656, 266] width 14 height 11
click at [678, 263] on div "♭5" at bounding box center [677, 266] width 14 height 11
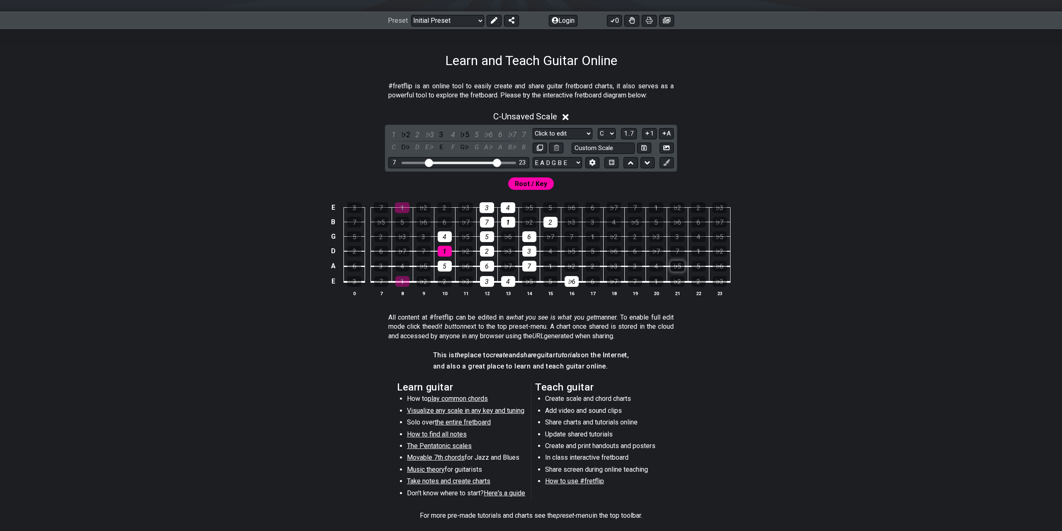
click at [678, 263] on div "♭5" at bounding box center [677, 266] width 14 height 11
click at [633, 279] on div "7" at bounding box center [635, 281] width 14 height 11
click at [665, 279] on td "1" at bounding box center [655, 275] width 21 height 16
click at [672, 280] on div "♭2" at bounding box center [677, 281] width 14 height 11
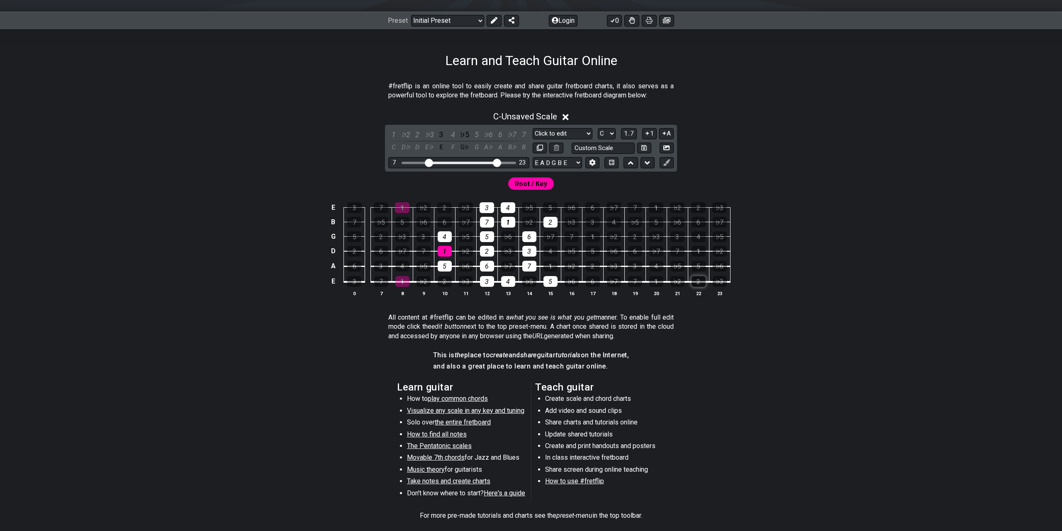
click at [702, 280] on div "2" at bounding box center [698, 281] width 14 height 11
click at [550, 265] on div "1" at bounding box center [550, 266] width 14 height 11
click at [571, 265] on div "♭2" at bounding box center [571, 266] width 14 height 11
click at [634, 265] on div "3" at bounding box center [635, 266] width 14 height 11
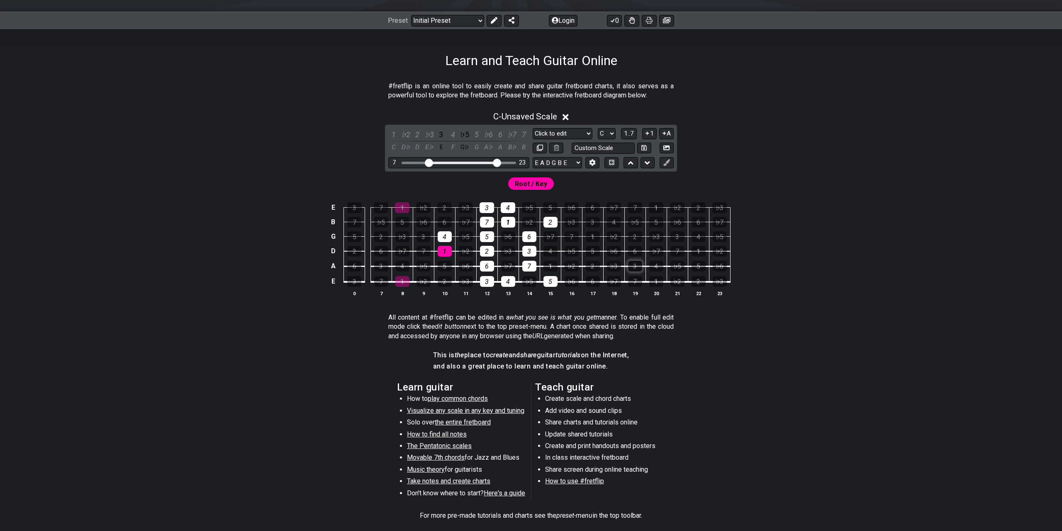
click at [634, 265] on div "3" at bounding box center [635, 266] width 14 height 11
click at [651, 266] on div "4" at bounding box center [656, 266] width 14 height 11
click at [679, 264] on div "♭5" at bounding box center [677, 266] width 14 height 11
click at [679, 253] on div "7" at bounding box center [677, 251] width 14 height 11
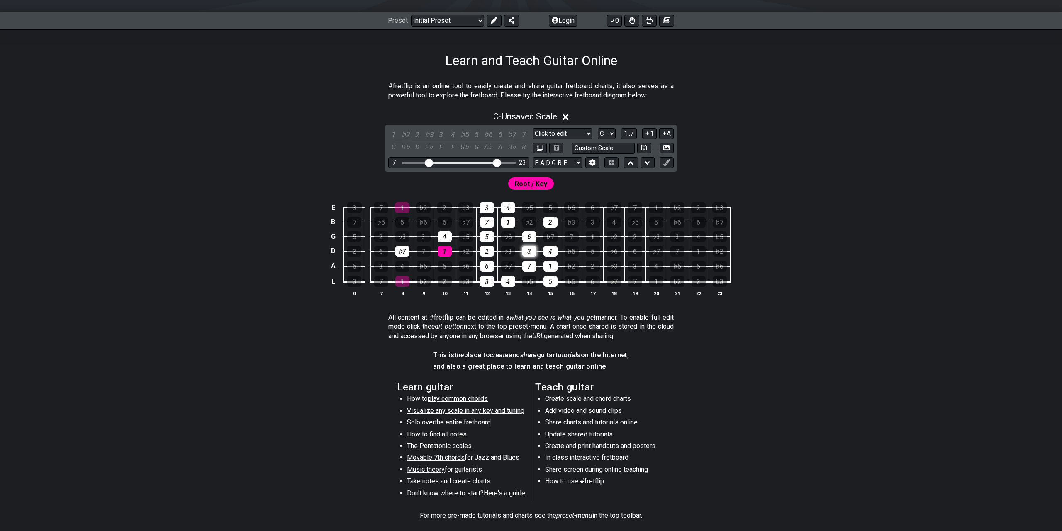
click at [528, 250] on div "3" at bounding box center [529, 251] width 14 height 11
click at [586, 252] on div "5" at bounding box center [593, 251] width 14 height 11
click at [610, 251] on div "♭6" at bounding box center [614, 251] width 14 height 11
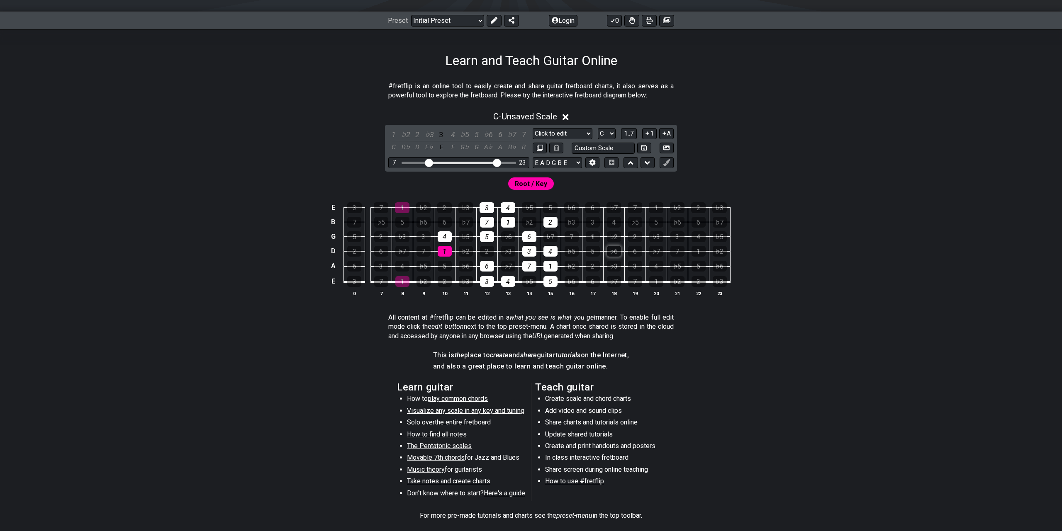
click at [610, 251] on div "♭6" at bounding box center [614, 251] width 14 height 11
click at [530, 250] on div "3" at bounding box center [529, 251] width 14 height 11
click at [575, 251] on div "♭5" at bounding box center [571, 251] width 14 height 11
click at [576, 233] on div "7" at bounding box center [571, 236] width 14 height 11
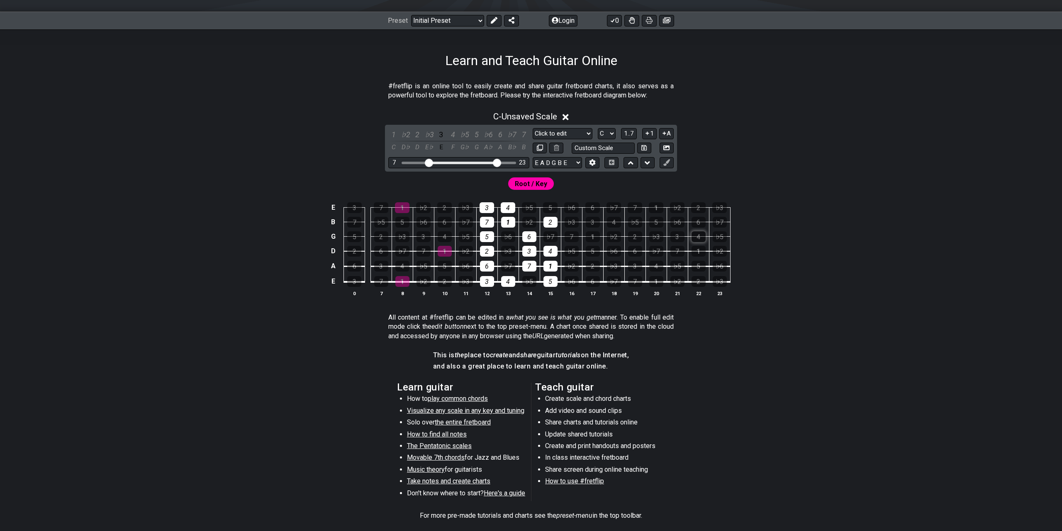
click at [701, 234] on div "4" at bounding box center [698, 236] width 14 height 11
click at [608, 223] on div "4" at bounding box center [614, 222] width 14 height 11
click at [701, 221] on div "6" at bounding box center [698, 222] width 14 height 11
click at [721, 220] on div "♭7" at bounding box center [720, 222] width 14 height 11
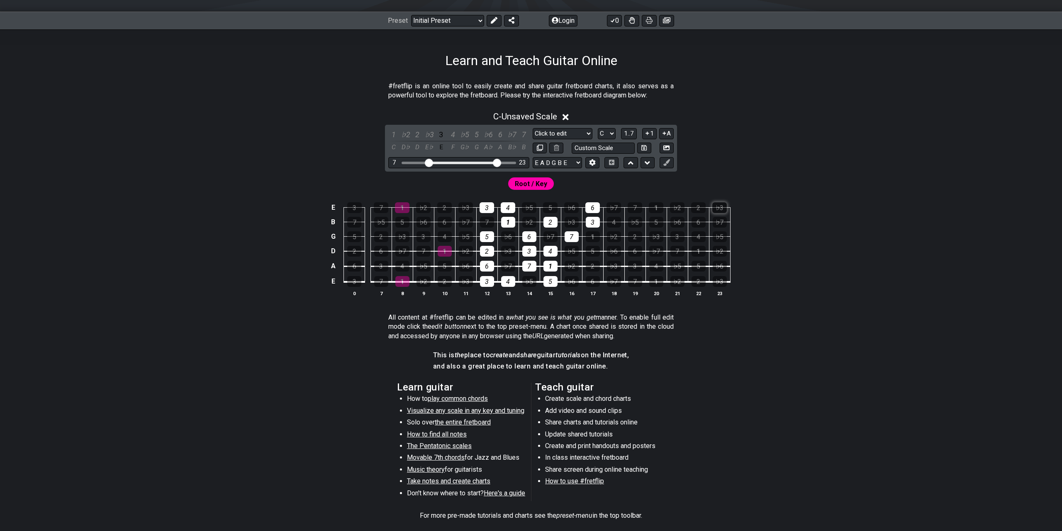
click at [722, 209] on div "♭3" at bounding box center [719, 207] width 15 height 11
click at [716, 208] on div "♭3" at bounding box center [719, 207] width 15 height 11
click at [677, 208] on div "♭2" at bounding box center [677, 207] width 15 height 11
click at [592, 207] on div "6" at bounding box center [592, 207] width 15 height 11
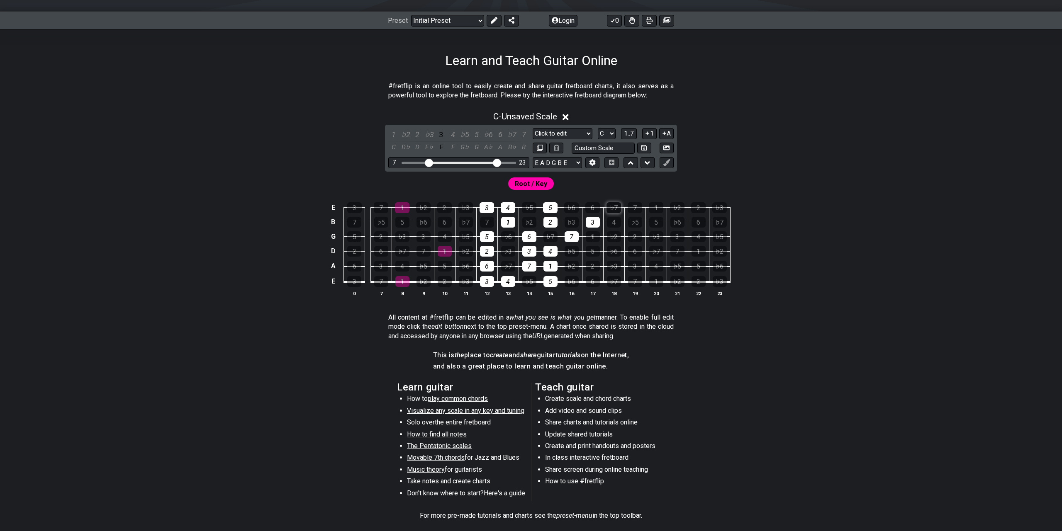
click at [622, 206] on td "♭7" at bounding box center [613, 200] width 21 height 15
click at [620, 207] on div "♭7" at bounding box center [613, 207] width 15 height 11
click at [489, 162] on div "Visible fret range" at bounding box center [463, 163] width 71 height 2
drag, startPoint x: 492, startPoint y: 162, endPoint x: 496, endPoint y: 163, distance: 4.3
click at [483, 162] on div "Visible fret range" at bounding box center [463, 163] width 71 height 2
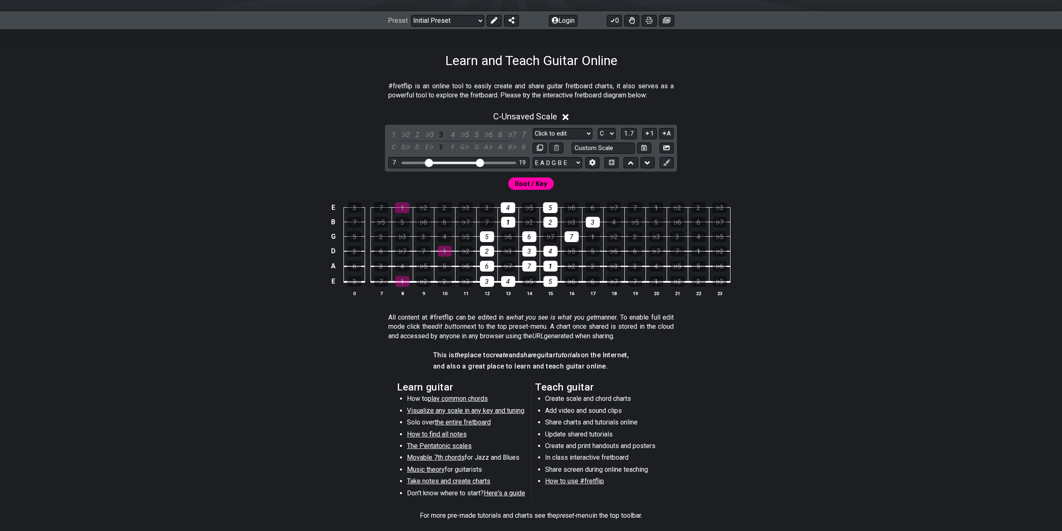
drag, startPoint x: 497, startPoint y: 163, endPoint x: 479, endPoint y: 164, distance: 18.7
click at [479, 162] on input "Visible fret range" at bounding box center [459, 162] width 118 height 0
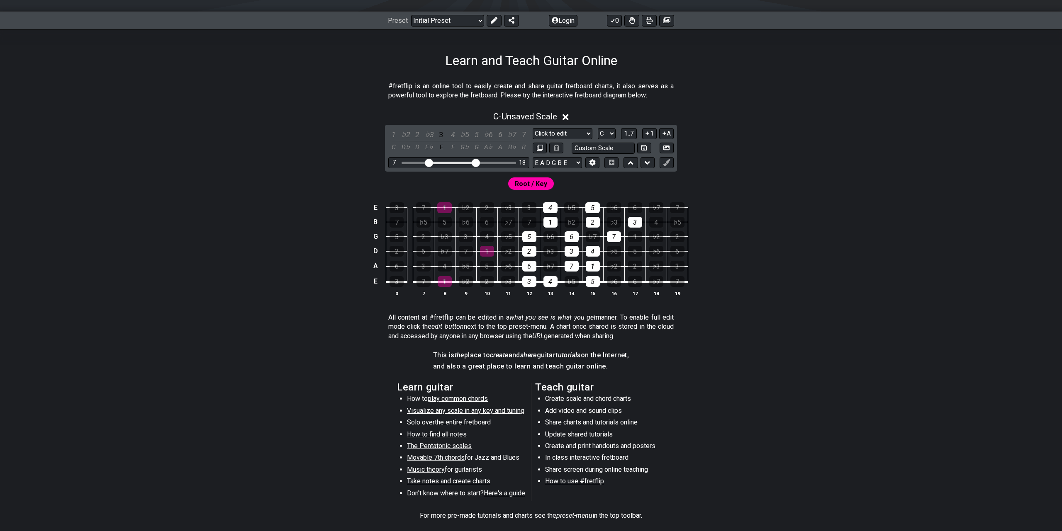
click at [477, 162] on input "Visible fret range" at bounding box center [459, 162] width 118 height 0
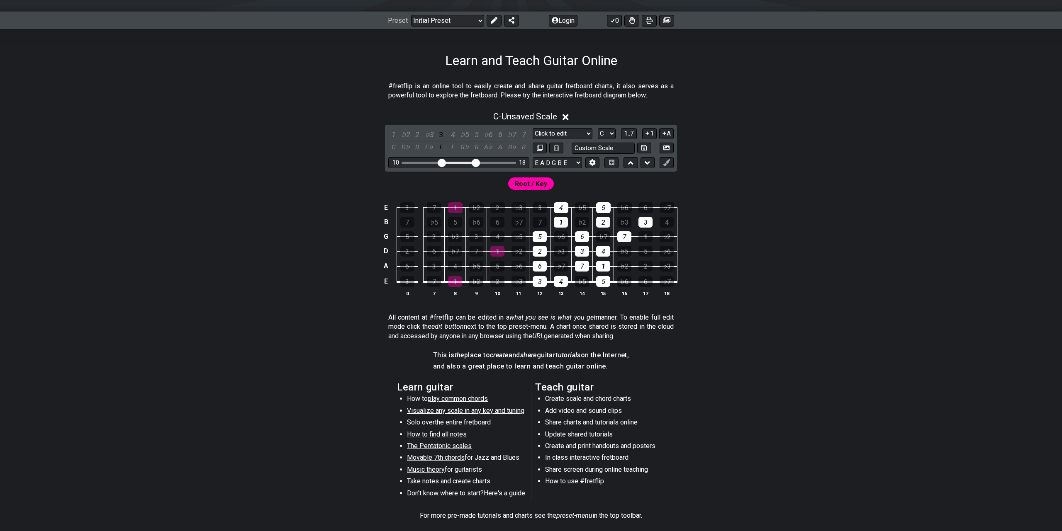
drag, startPoint x: 429, startPoint y: 163, endPoint x: 440, endPoint y: 163, distance: 10.8
click at [440, 162] on input "Visible fret range" at bounding box center [459, 162] width 118 height 0
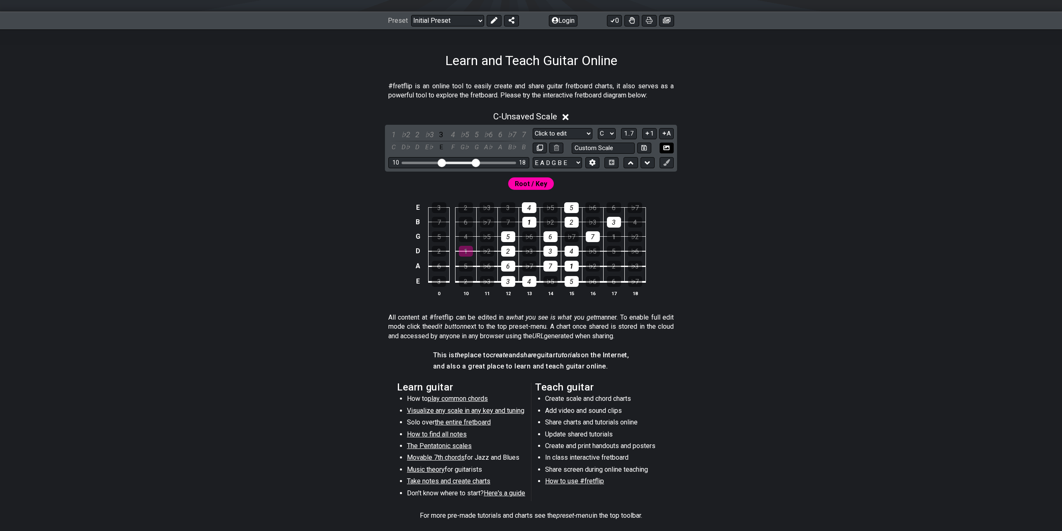
click at [666, 147] on icon at bounding box center [666, 148] width 6 height 5
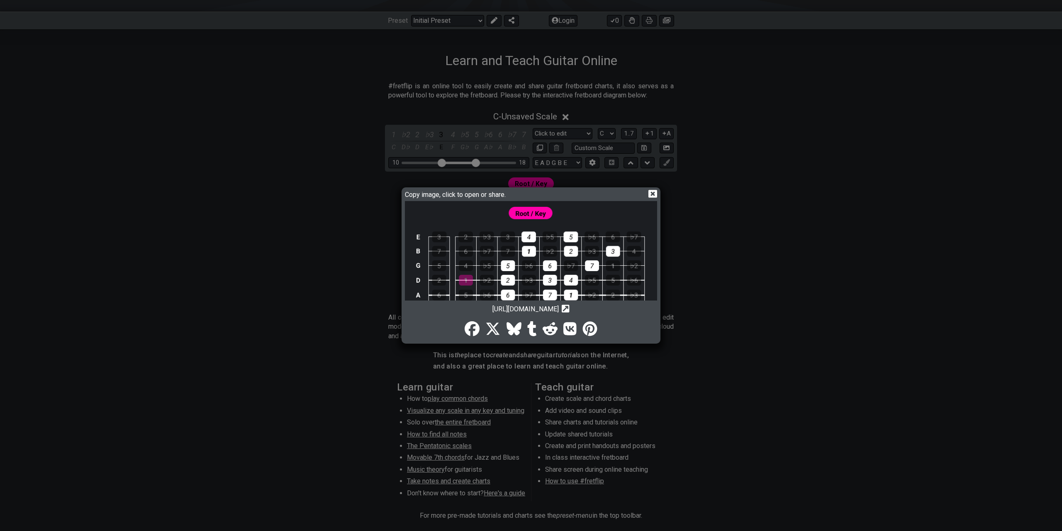
click at [511, 308] on span "[URL][DOMAIN_NAME]" at bounding box center [525, 309] width 66 height 8
copy span "[URL][DOMAIN_NAME]"
